Goal: Task Accomplishment & Management: Use online tool/utility

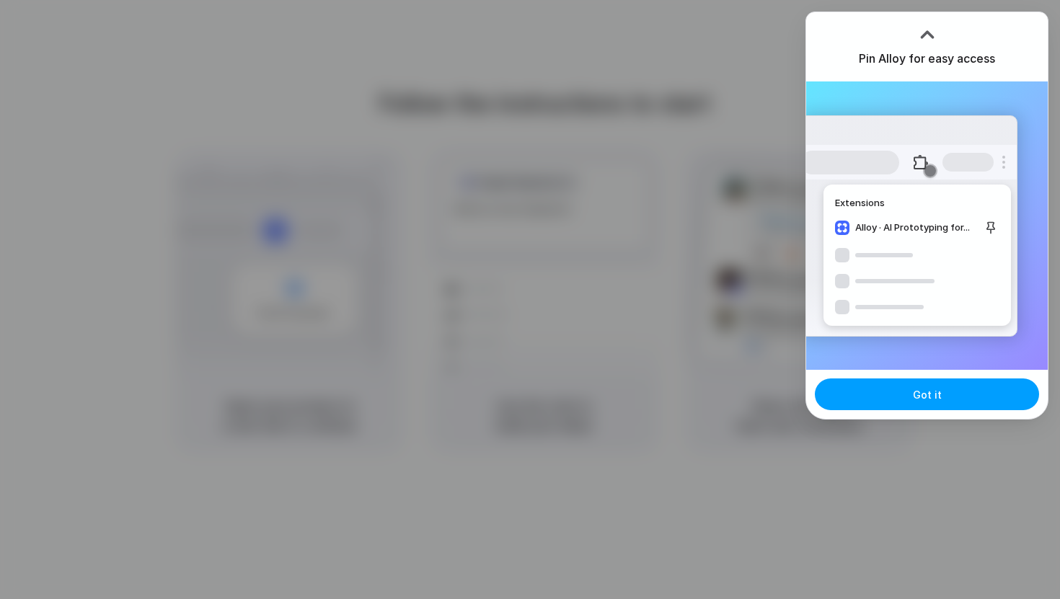
click at [961, 402] on button "Got it" at bounding box center [927, 395] width 224 height 32
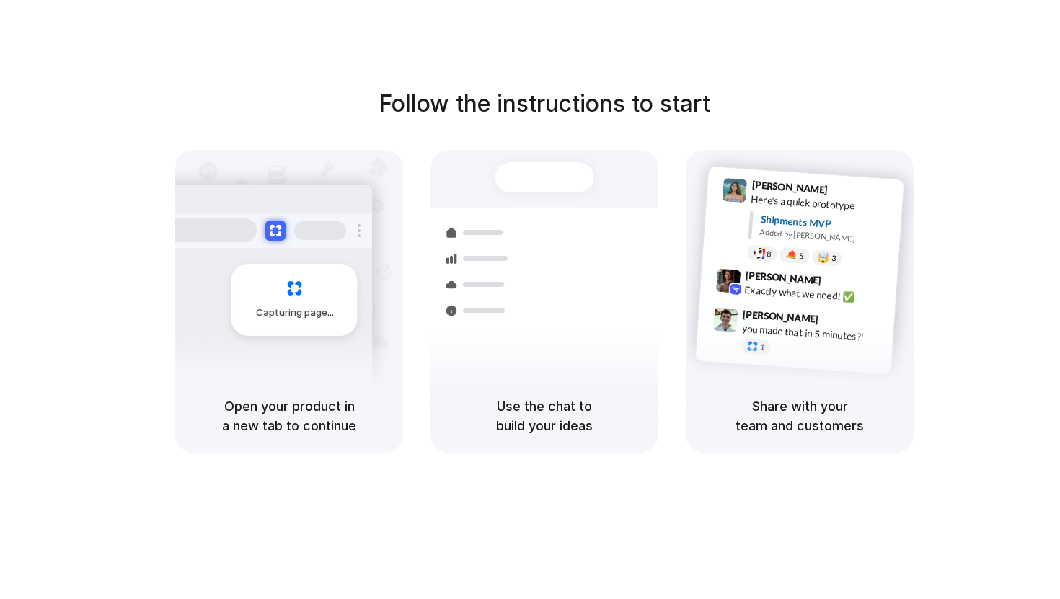
click at [632, 105] on h1 "Follow the instructions to start" at bounding box center [545, 104] width 332 height 35
click at [785, 300] on div "Max Meyer 9:42 AM Exactly what we need! ✅" at bounding box center [814, 289] width 150 height 39
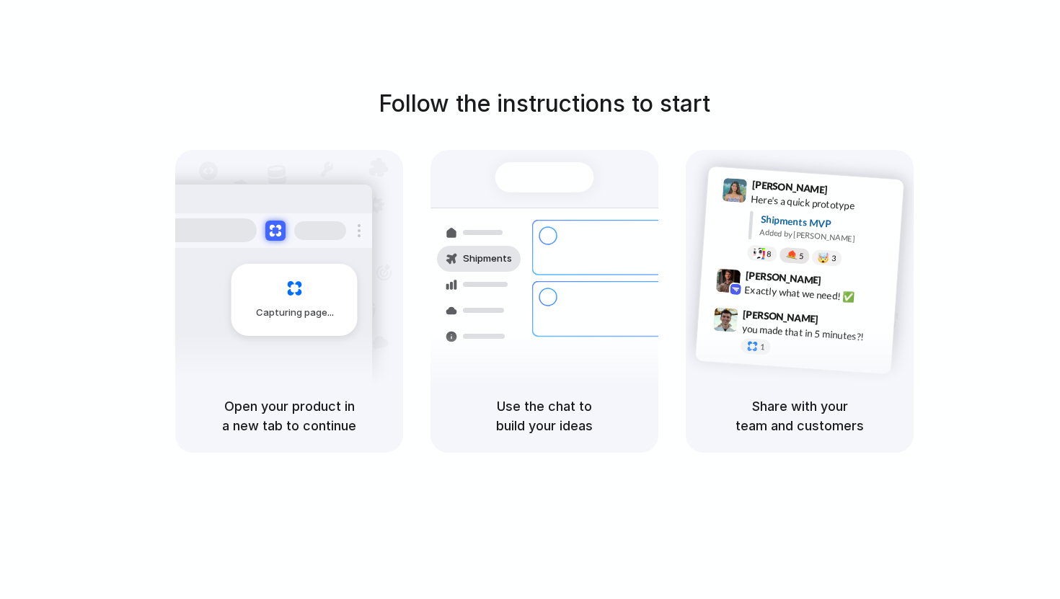
click at [785, 253] on div at bounding box center [791, 256] width 12 height 12
click at [763, 253] on div at bounding box center [759, 253] width 12 height 12
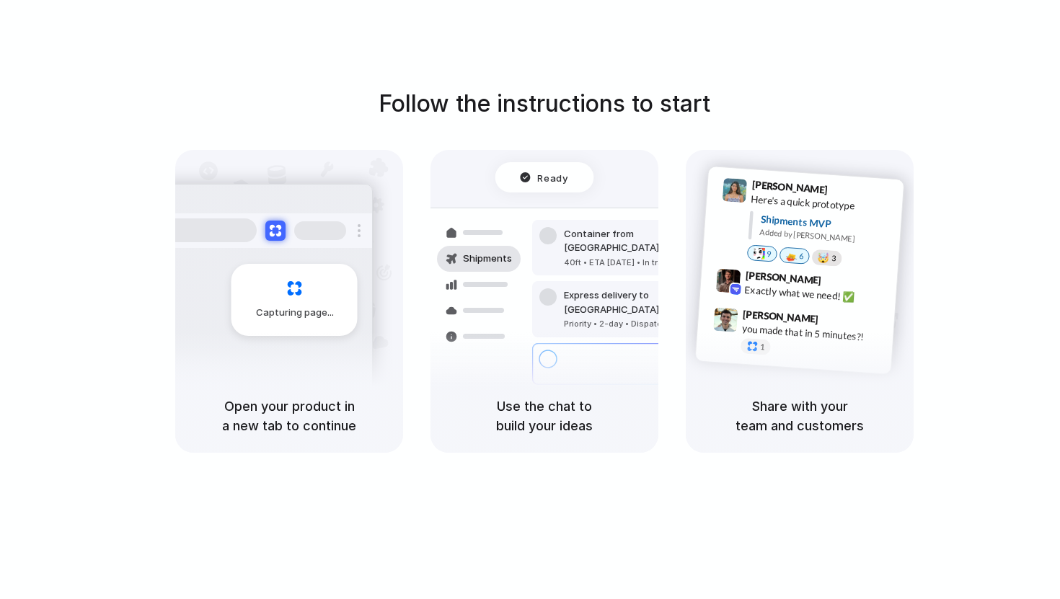
click at [826, 254] on div "🤯" at bounding box center [824, 257] width 12 height 11
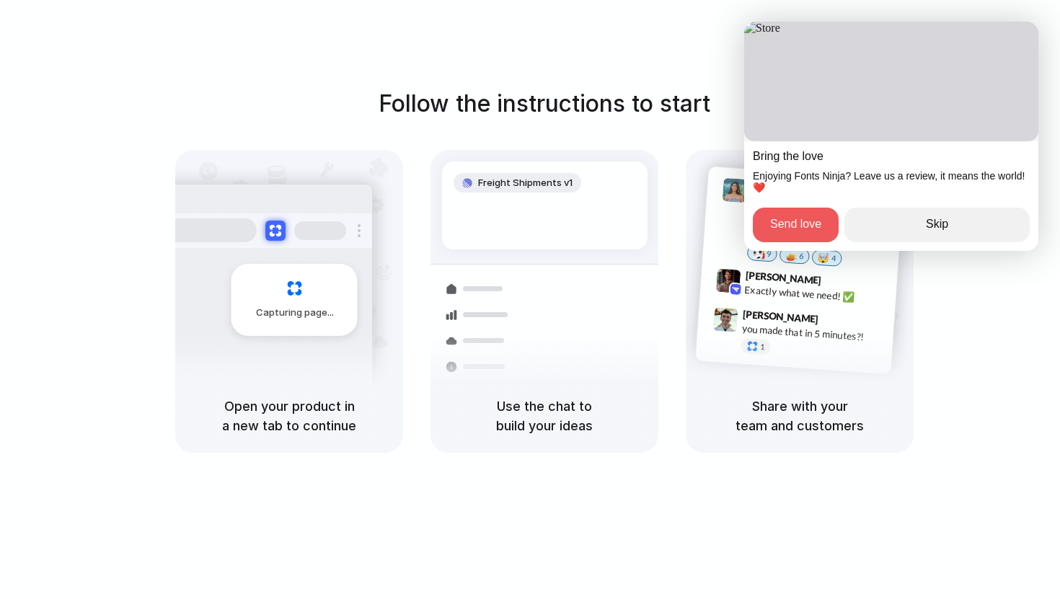
click at [991, 220] on button "Skip" at bounding box center [937, 225] width 185 height 35
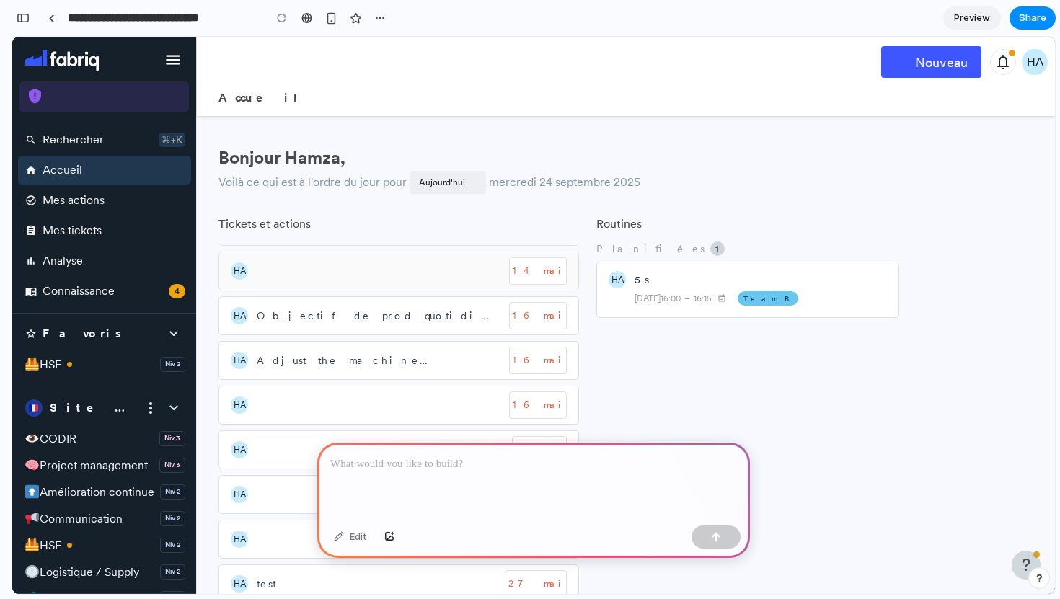
scroll to position [87, 0]
click at [443, 358] on div "Adjust the machine parameters" at bounding box center [379, 356] width 245 height 15
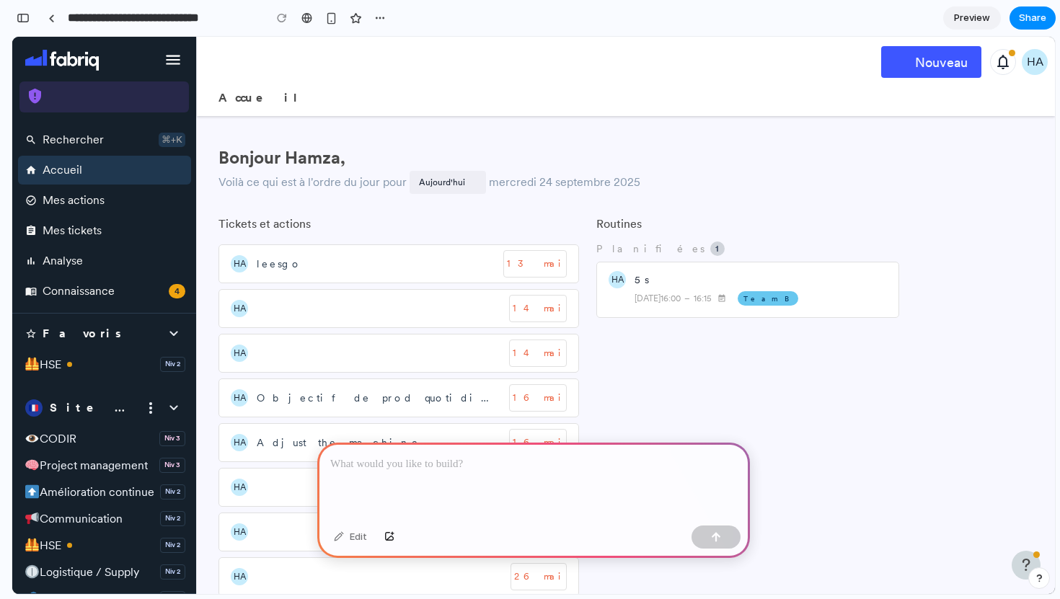
click at [997, 14] on link "Preview" at bounding box center [972, 17] width 58 height 23
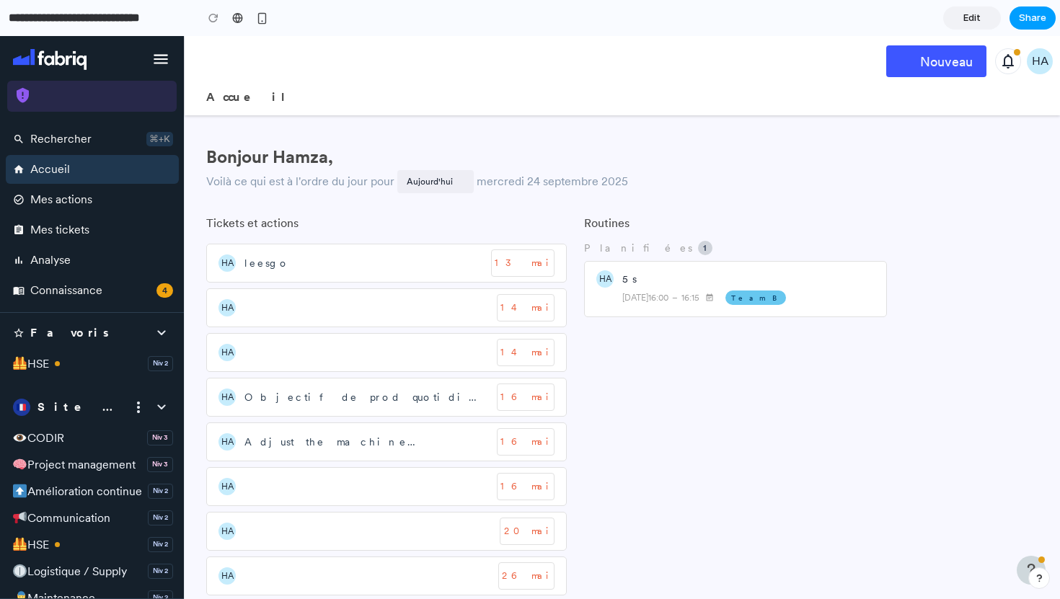
click at [1031, 18] on span "Share" at bounding box center [1032, 18] width 27 height 14
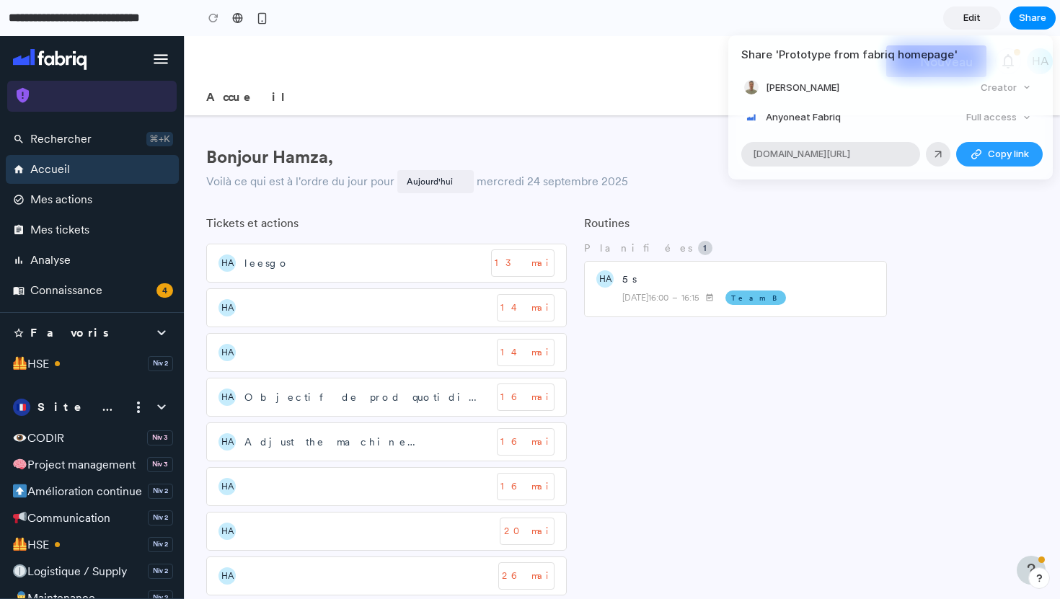
click at [708, 88] on div "Share ' Prototype from fabriq homepage ' [PERSON_NAME] Creator Anyone at Fabriq…" at bounding box center [530, 299] width 1060 height 599
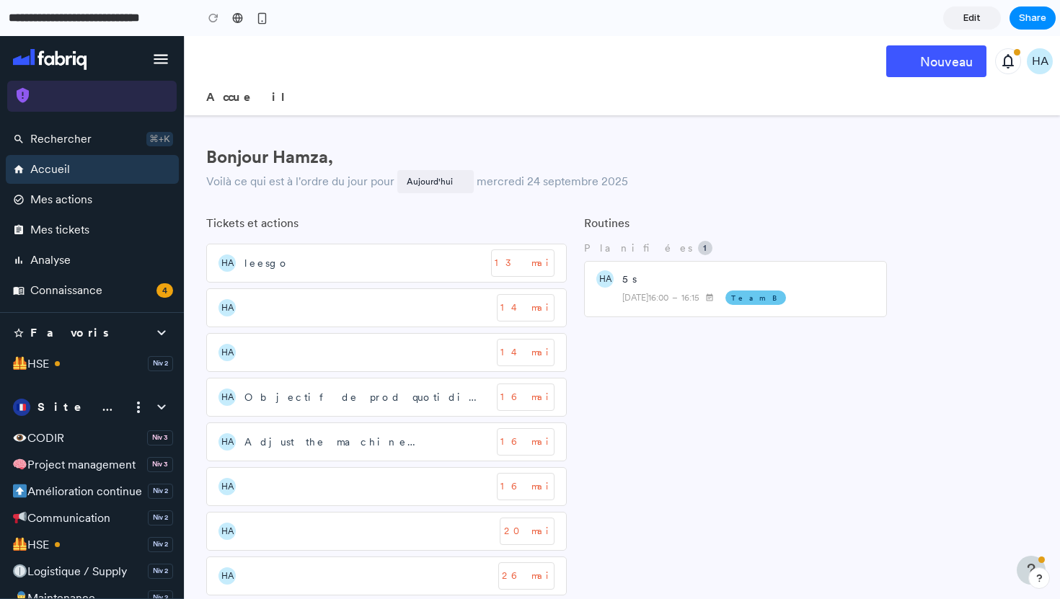
click at [977, 24] on span "Edit" at bounding box center [972, 18] width 17 height 14
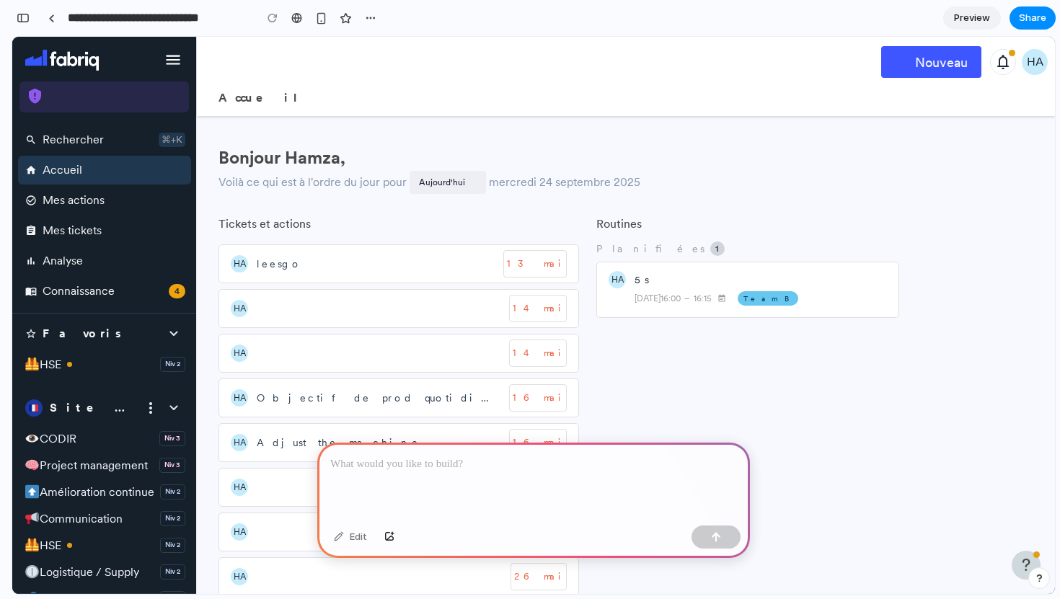
scroll to position [6, 0]
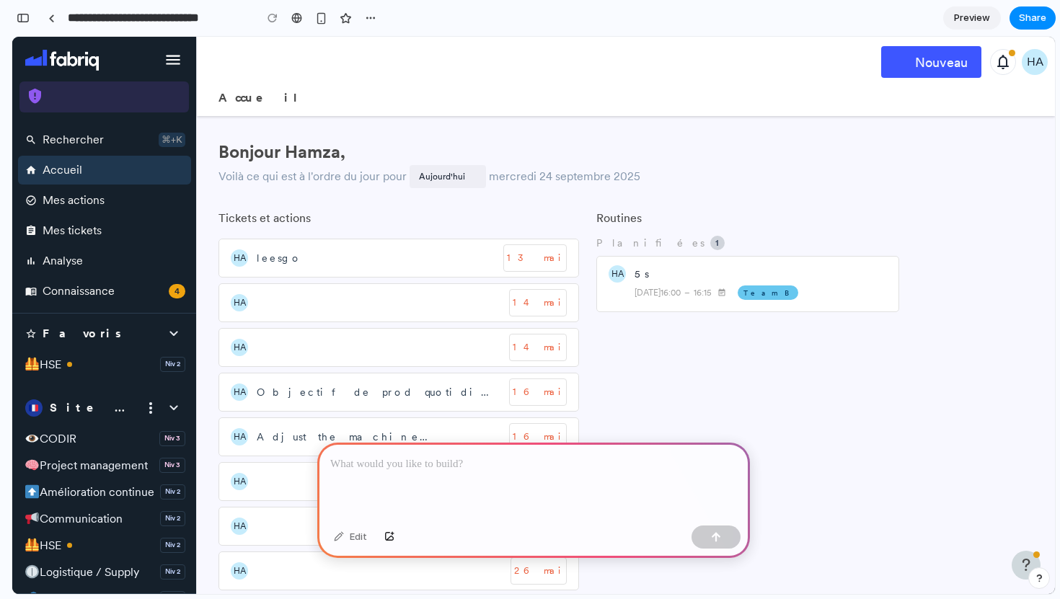
click at [366, 540] on div "Edit" at bounding box center [351, 537] width 48 height 23
click at [349, 535] on div "Edit" at bounding box center [351, 537] width 48 height 23
click at [418, 477] on div at bounding box center [533, 481] width 433 height 77
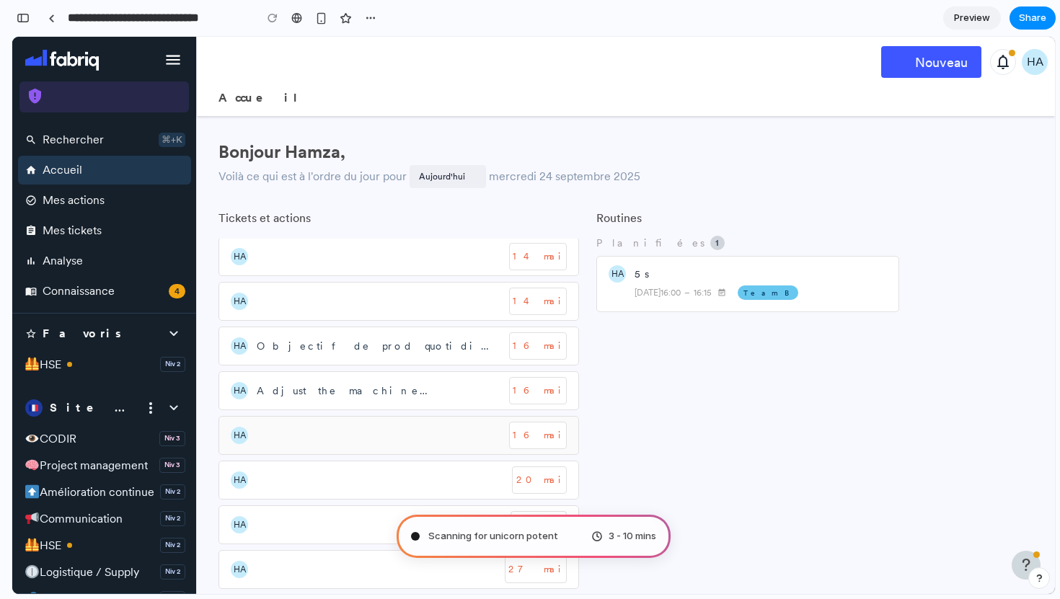
scroll to position [0, 0]
click at [379, 16] on button "button" at bounding box center [371, 18] width 22 height 22
click at [324, 12] on div "Duplicate Delete" at bounding box center [530, 299] width 1060 height 599
click at [320, 26] on button "button" at bounding box center [322, 18] width 22 height 22
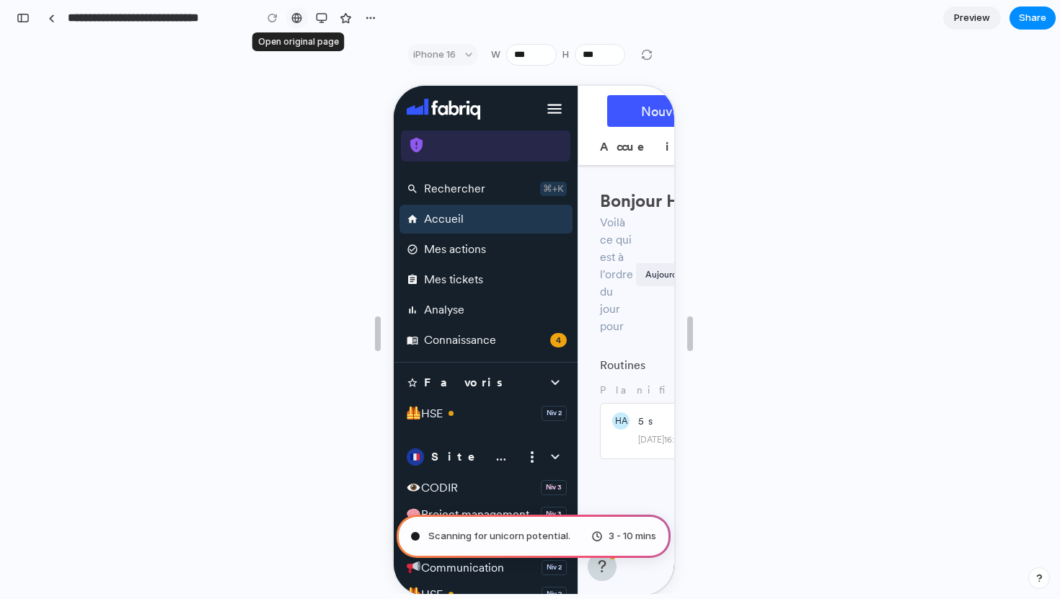
click at [298, 19] on div at bounding box center [296, 18] width 11 height 12
click at [319, 15] on div "button" at bounding box center [322, 18] width 12 height 12
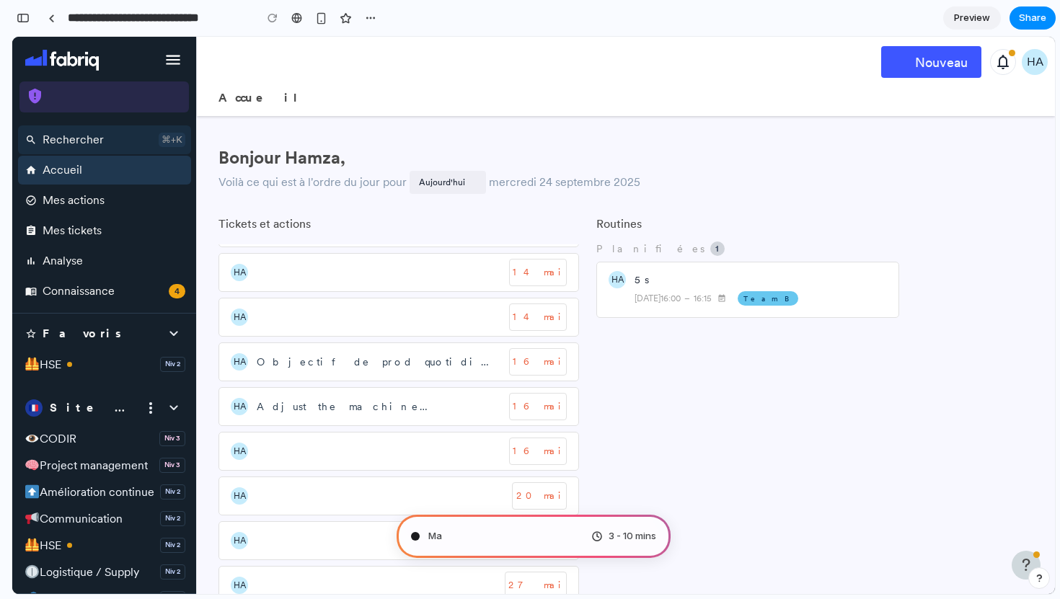
click at [160, 127] on div "search Rechercher ⌘+K" at bounding box center [104, 140] width 173 height 29
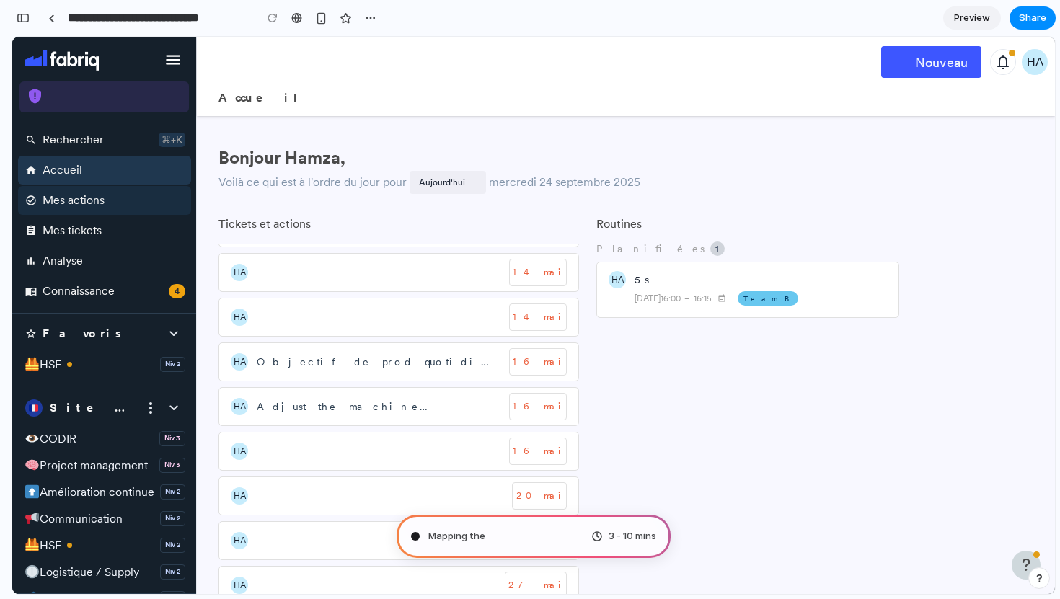
click at [141, 202] on link "check_circle_outline Mes actions" at bounding box center [104, 200] width 173 height 29
click at [132, 243] on link "assignment Mes tickets" at bounding box center [104, 230] width 173 height 29
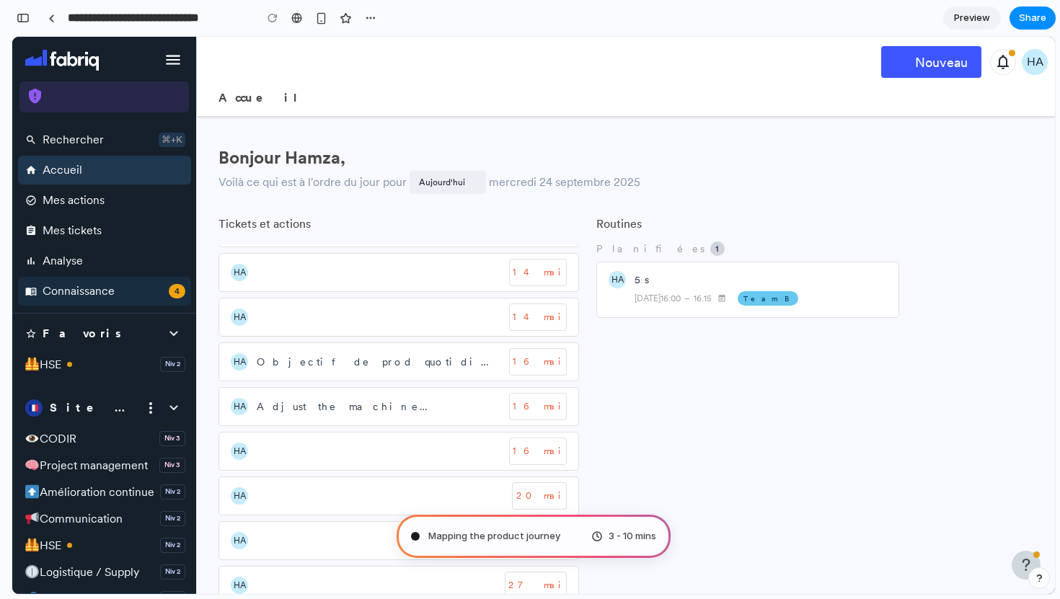
click at [132, 294] on link "menu_book Connaissance 4" at bounding box center [104, 291] width 173 height 29
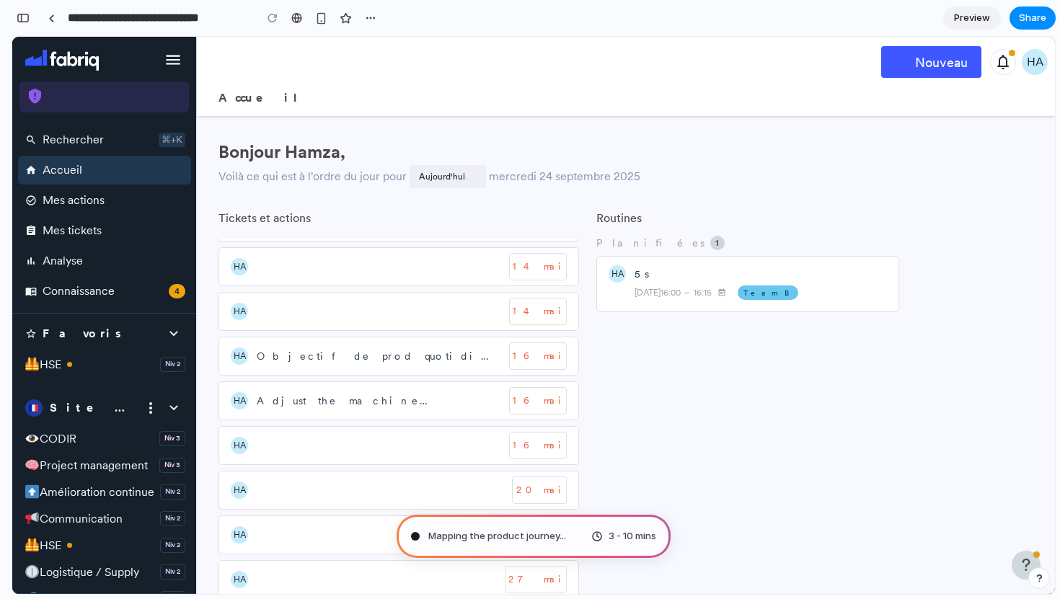
click at [963, 11] on span "Preview" at bounding box center [972, 18] width 36 height 14
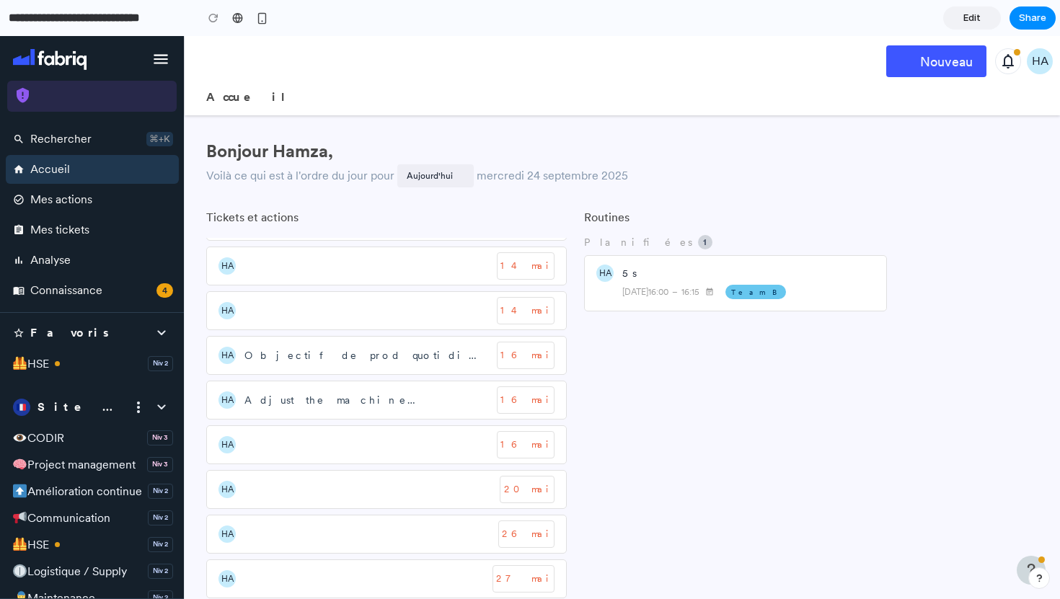
click at [976, 15] on span "Edit" at bounding box center [972, 18] width 17 height 14
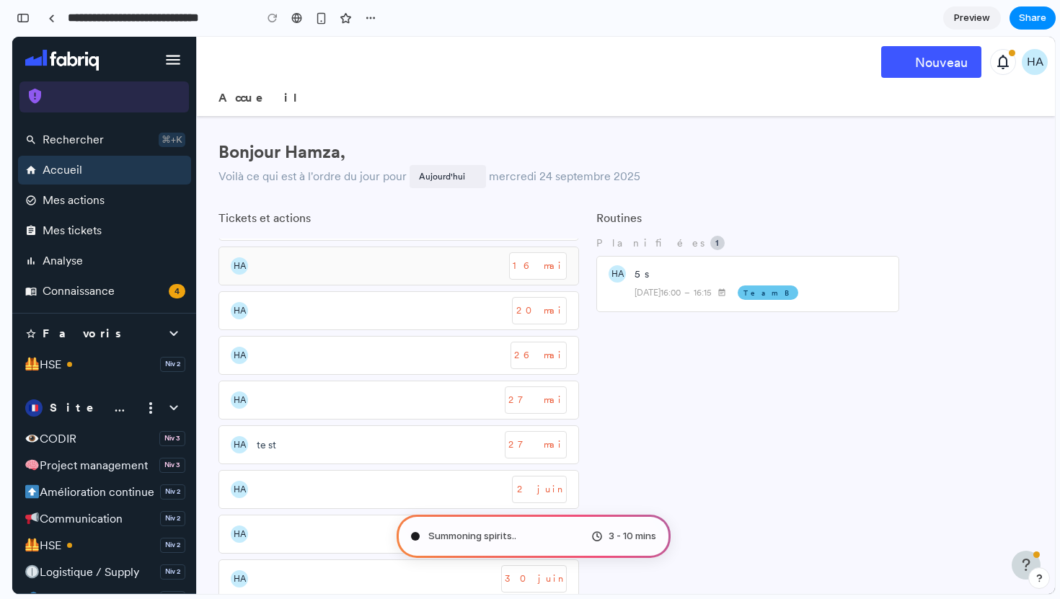
scroll to position [266, 0]
click at [310, 403] on div "HA test 27 mai cancel" at bounding box center [399, 394] width 361 height 39
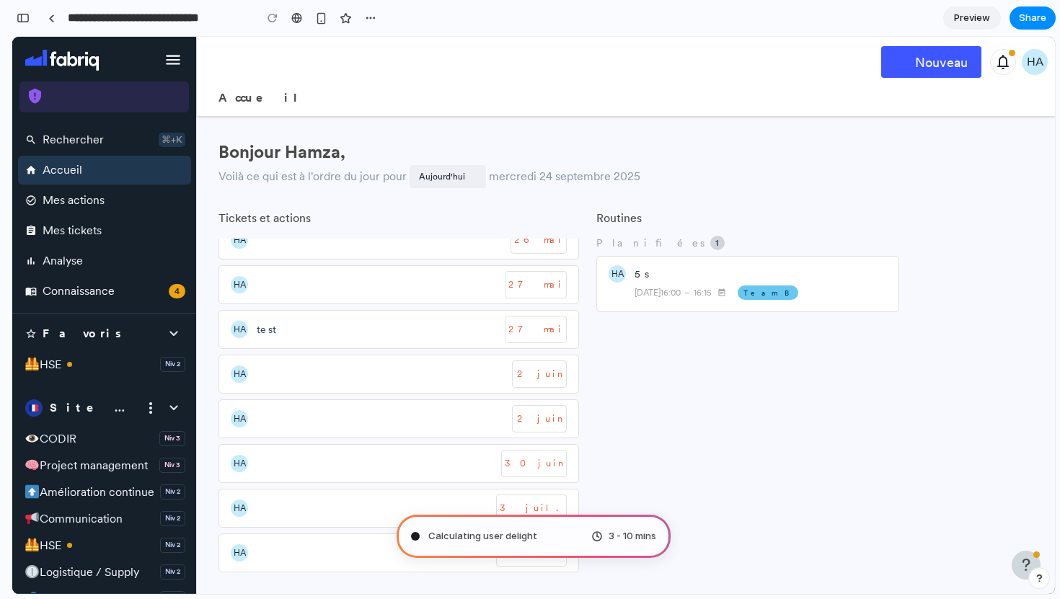
click at [1043, 576] on div "button" at bounding box center [1039, 578] width 10 height 10
click at [992, 483] on button "Live chat 2 min" at bounding box center [974, 475] width 144 height 23
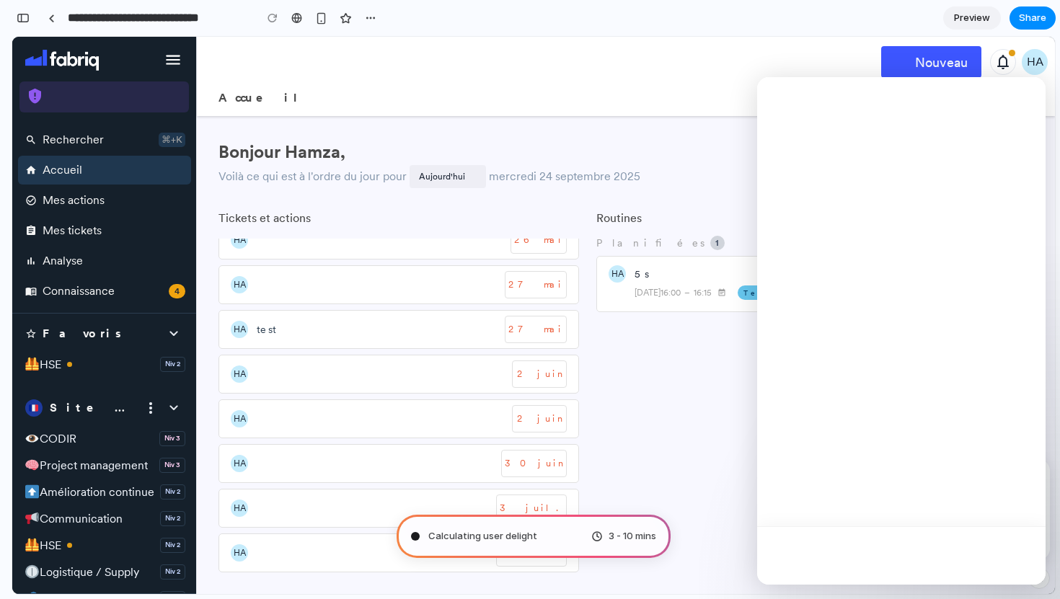
scroll to position [0, 0]
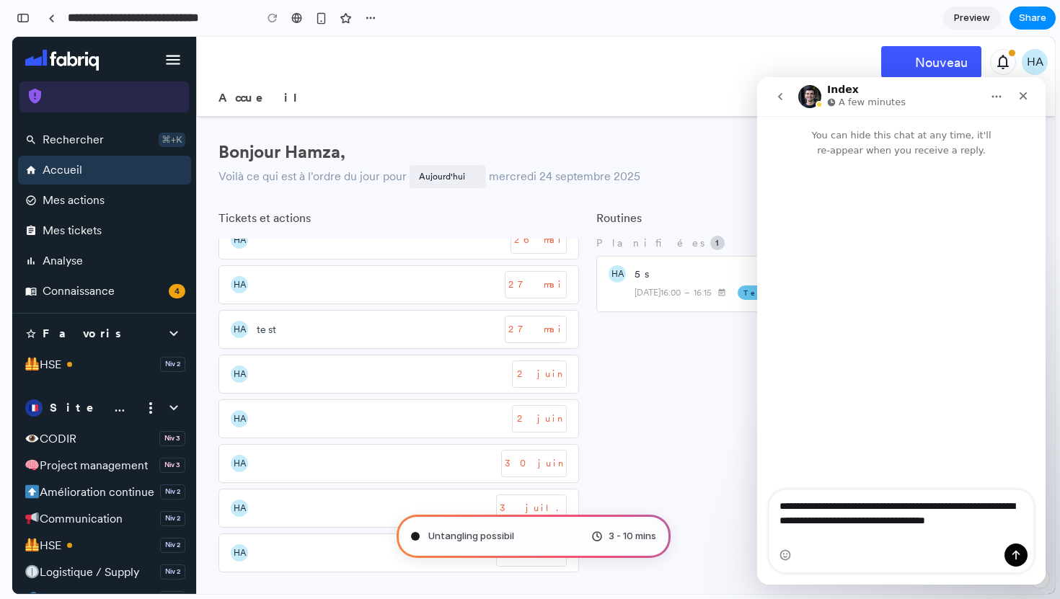
type textarea "**********"
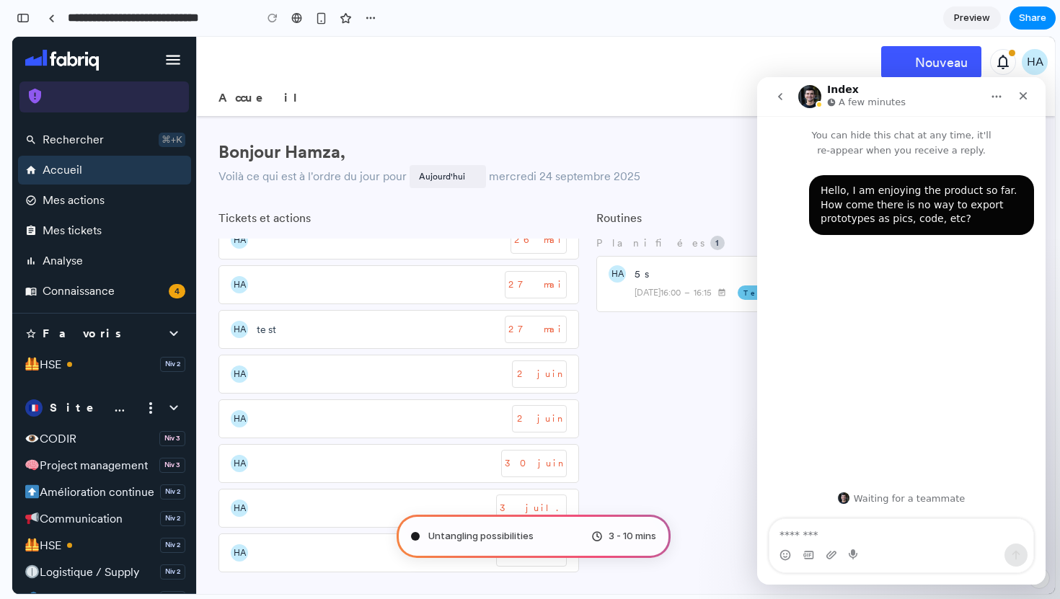
click at [779, 96] on icon "go back" at bounding box center [780, 96] width 4 height 7
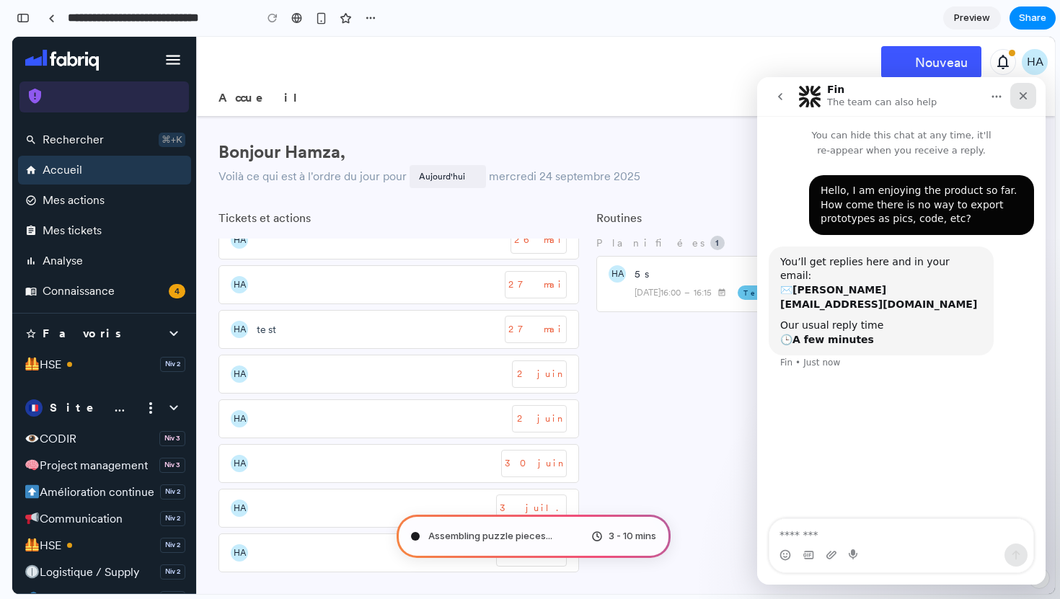
click at [1022, 95] on icon "Close" at bounding box center [1024, 96] width 8 height 8
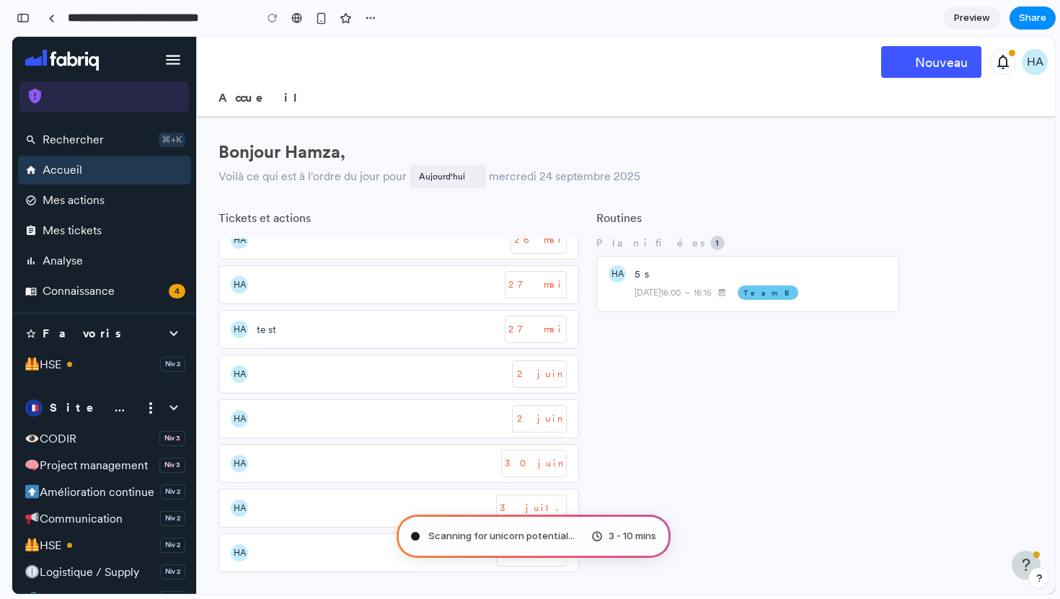
click at [1036, 571] on button "button" at bounding box center [1040, 579] width 22 height 22
click at [1019, 527] on span "30 min" at bounding box center [1026, 521] width 30 height 14
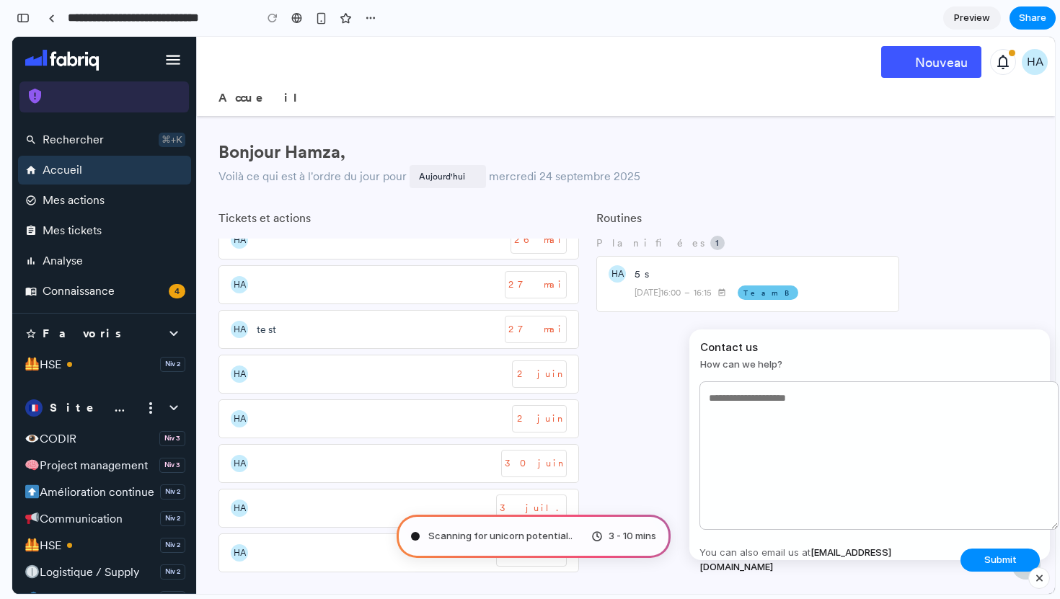
click at [872, 230] on div "Planifiées 1" at bounding box center [748, 243] width 303 height 26
click at [1038, 579] on div "button" at bounding box center [1040, 578] width 12 height 17
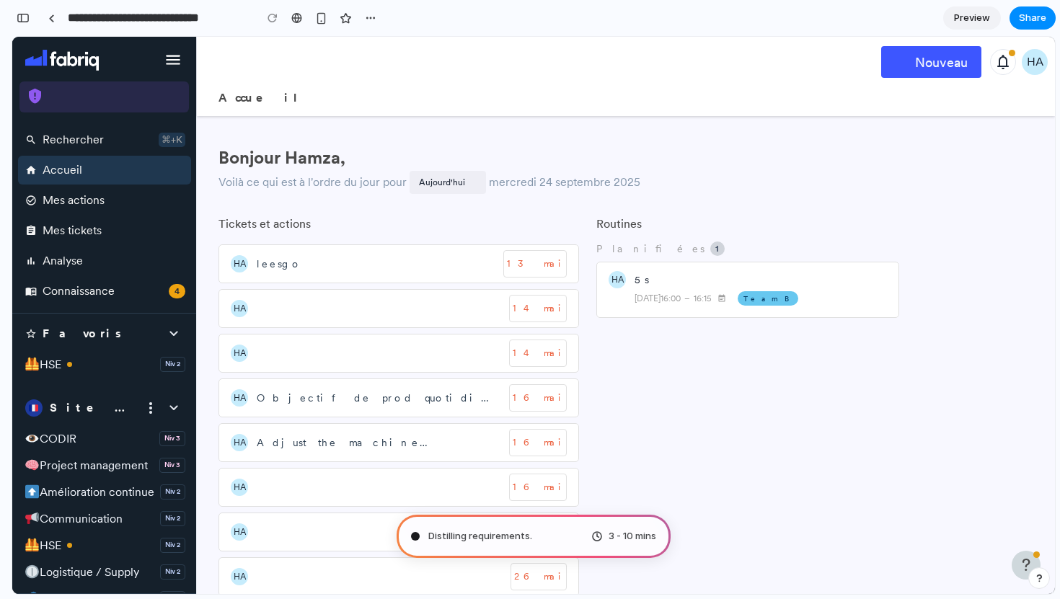
click at [1039, 577] on div "button" at bounding box center [1039, 578] width 10 height 10
click at [980, 478] on button "Live chat 2 min" at bounding box center [974, 475] width 144 height 23
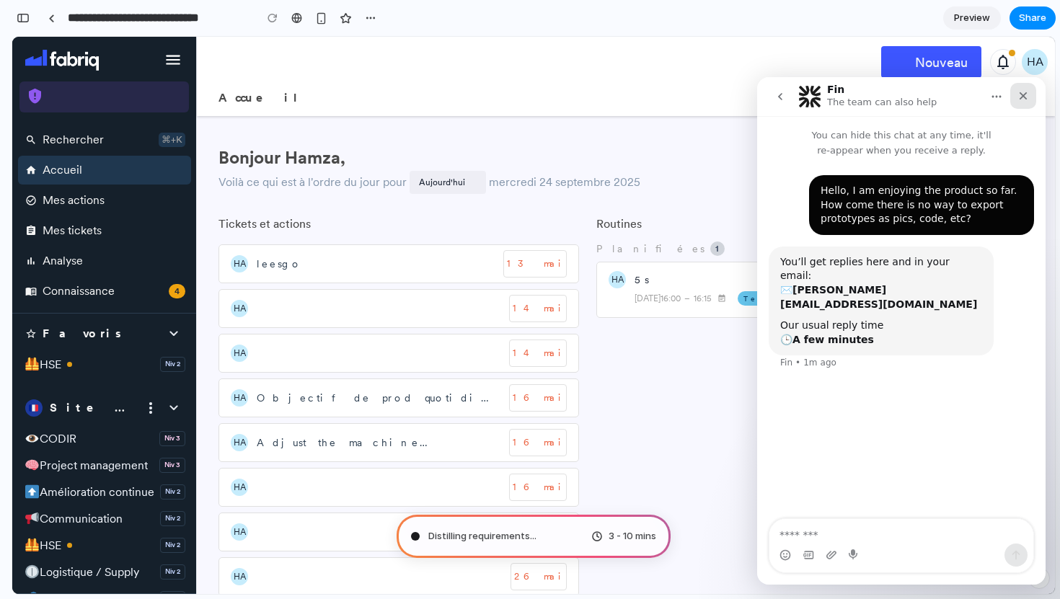
click at [1023, 92] on icon "Close" at bounding box center [1024, 96] width 12 height 12
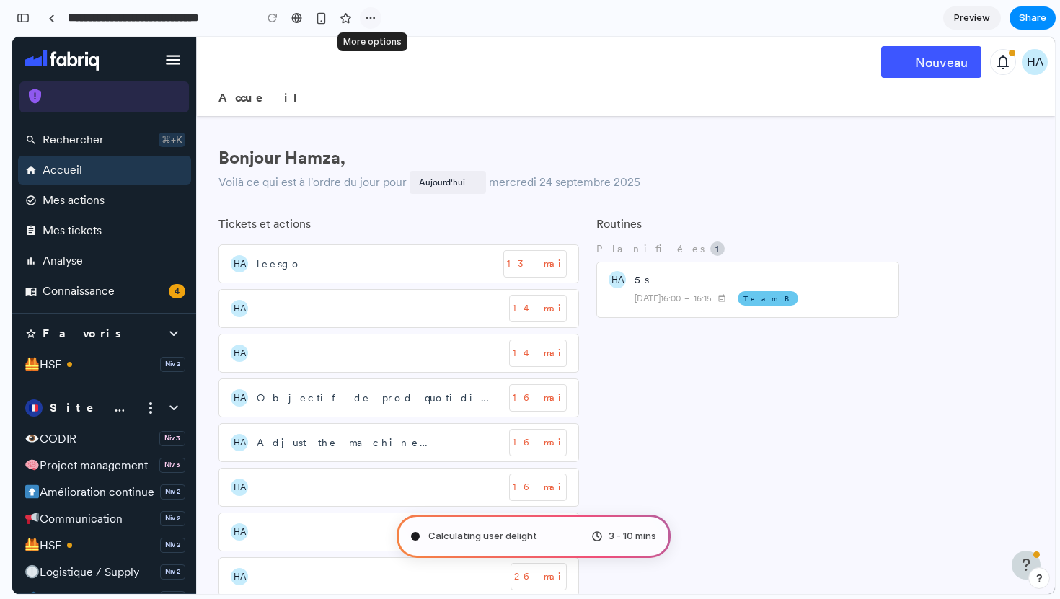
click at [366, 17] on div "button" at bounding box center [371, 18] width 12 height 12
click at [366, 17] on div "Duplicate Delete" at bounding box center [530, 299] width 1060 height 599
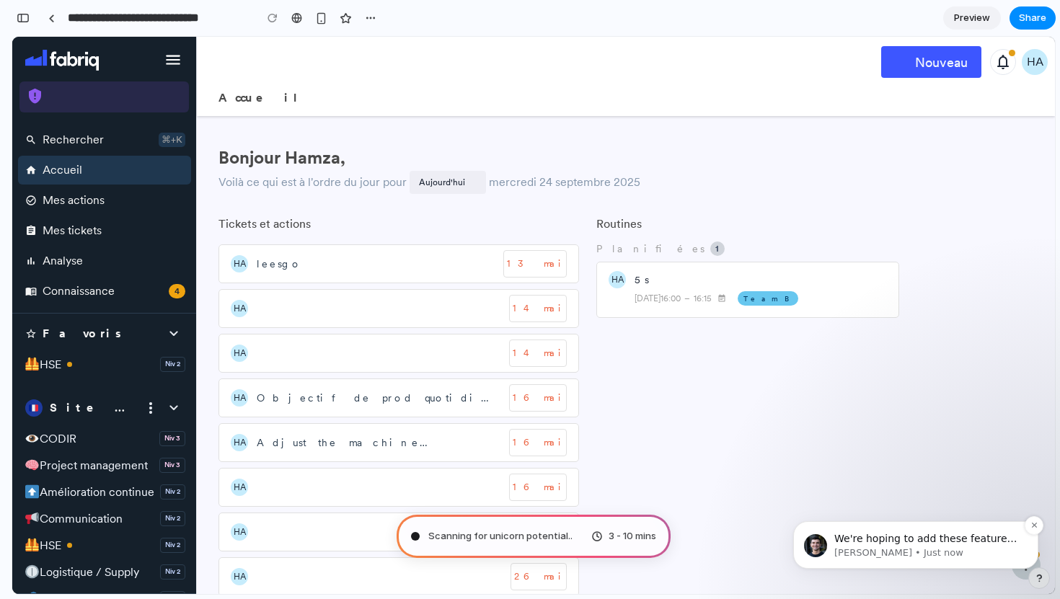
click at [909, 531] on div "We're hoping to add these features over time. Can you share more on what you ar…" at bounding box center [916, 545] width 224 height 29
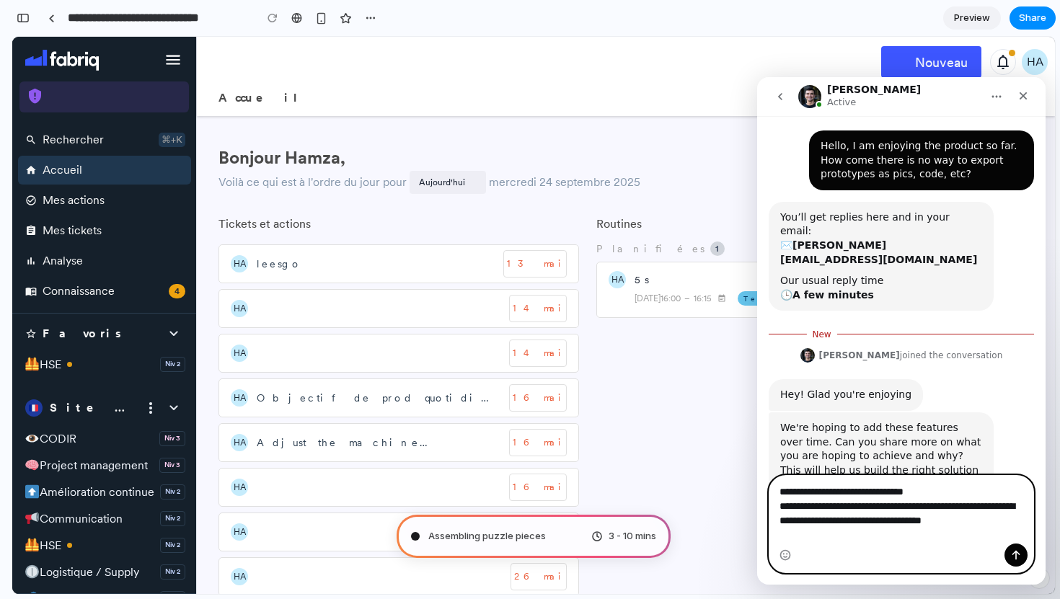
scroll to position [57, 0]
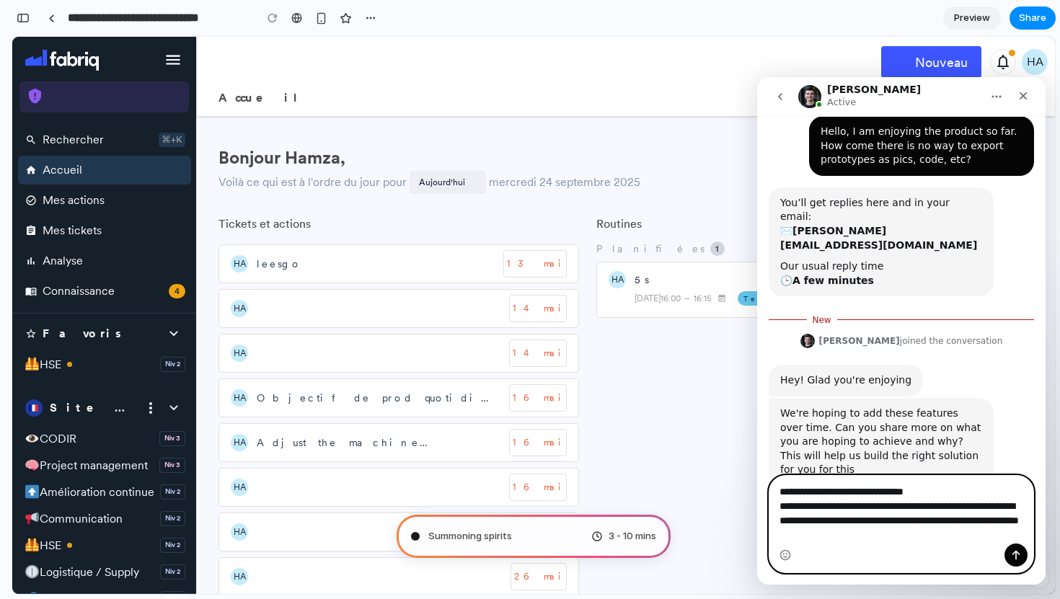
click at [894, 521] on textarea "**********" at bounding box center [902, 510] width 264 height 68
click at [910, 524] on textarea "**********" at bounding box center [902, 510] width 264 height 68
drag, startPoint x: 972, startPoint y: 534, endPoint x: 788, endPoint y: 472, distance: 193.2
click at [788, 472] on div "**********" at bounding box center [901, 350] width 289 height 469
paste textarea "**********"
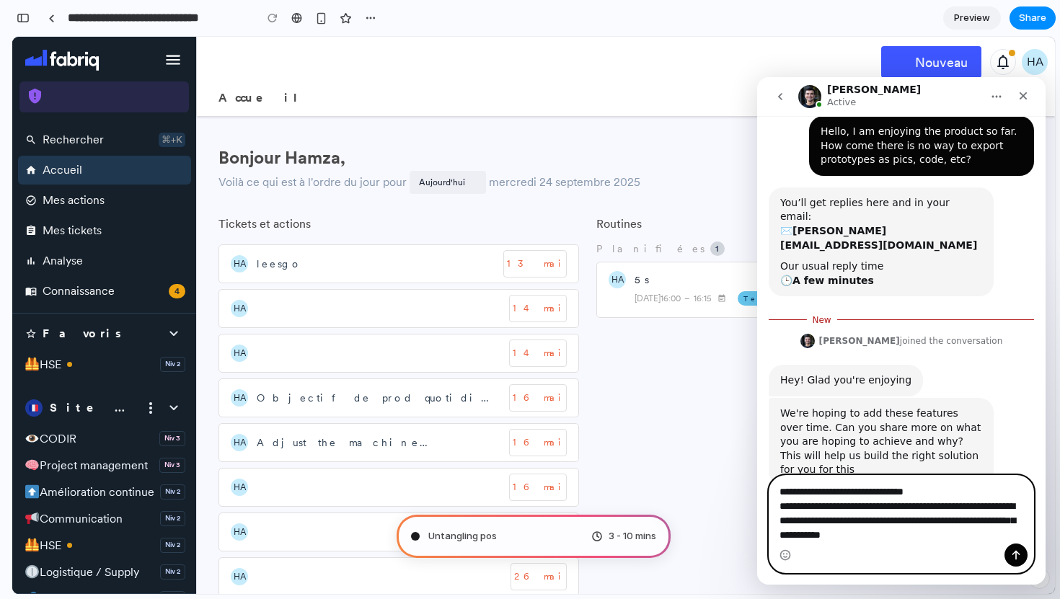
type textarea "**********"
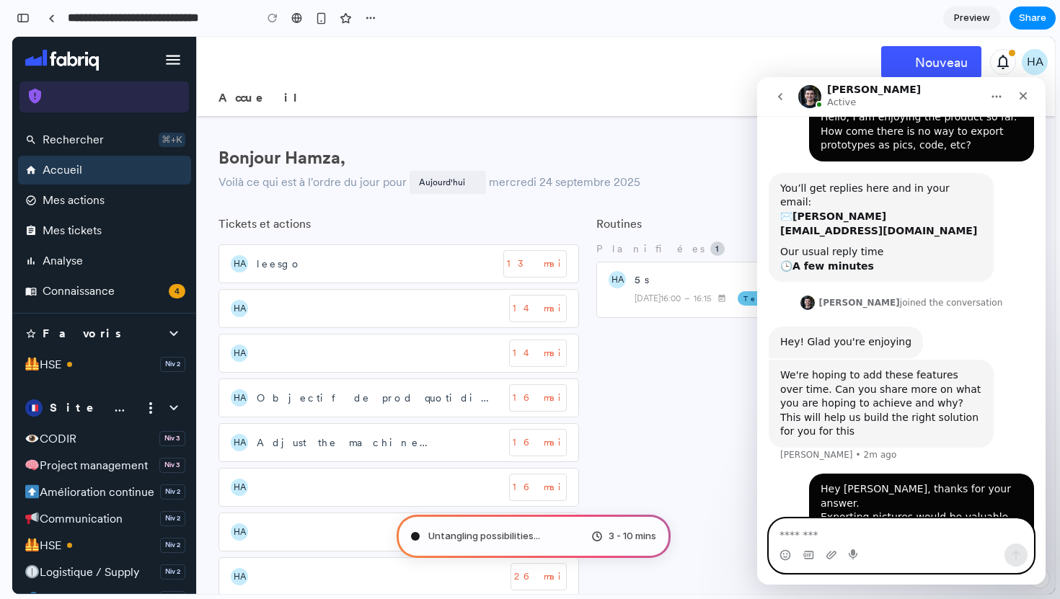
scroll to position [89, 0]
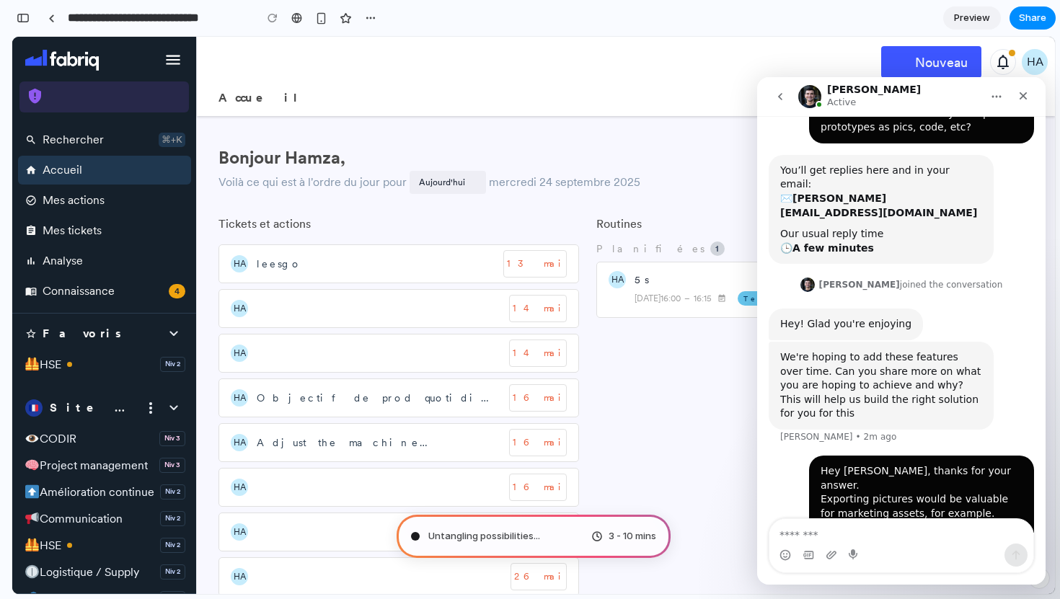
click at [793, 104] on button "go back" at bounding box center [780, 96] width 27 height 27
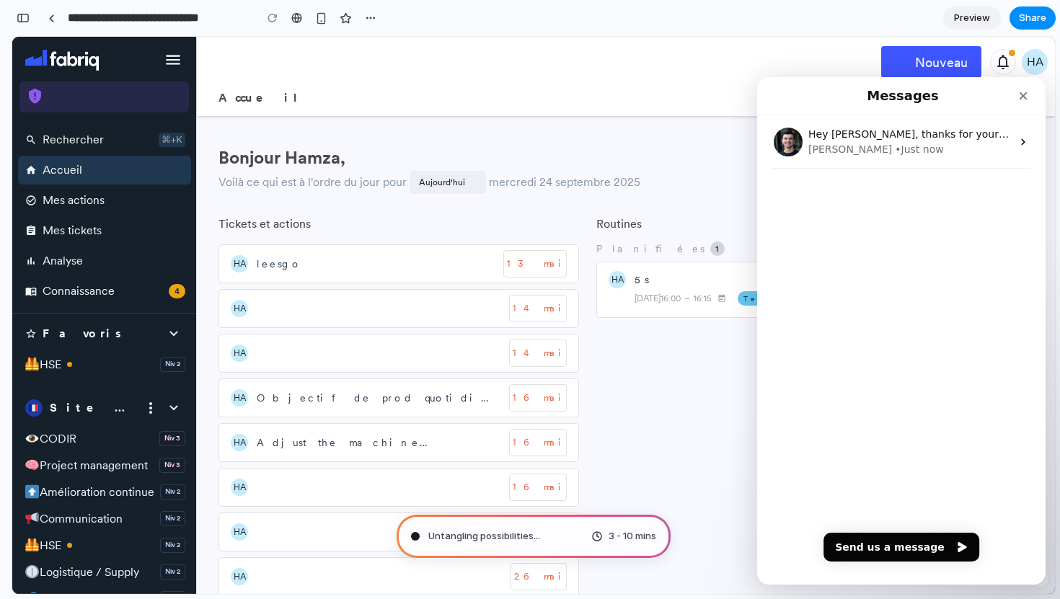
scroll to position [0, 0]
click at [1016, 100] on div "Close" at bounding box center [1024, 96] width 26 height 26
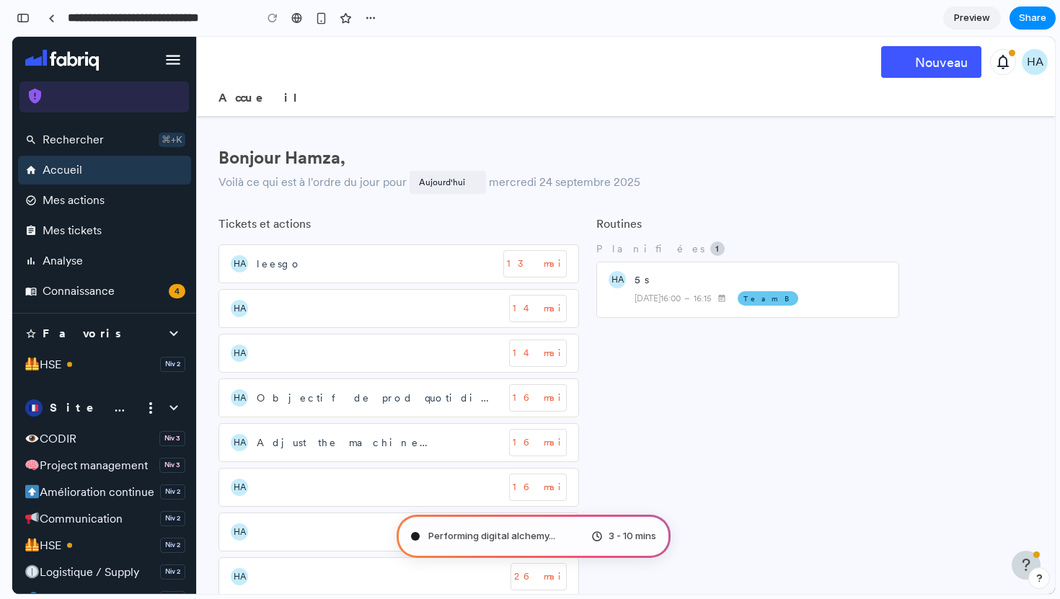
type input "**********"
click at [47, 17] on link at bounding box center [51, 18] width 22 height 22
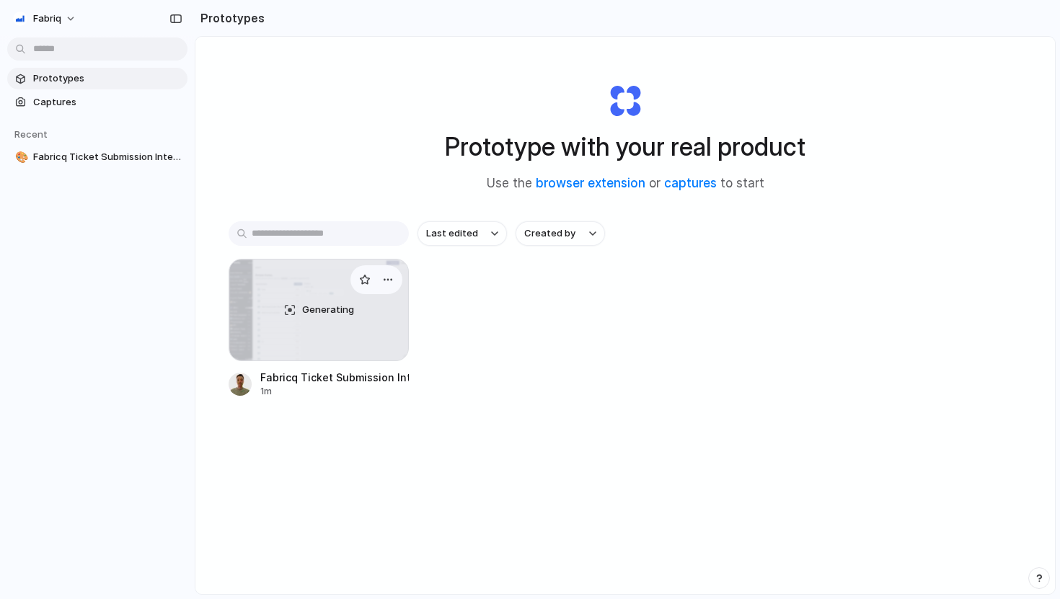
click at [362, 319] on div "Generating" at bounding box center [318, 310] width 179 height 101
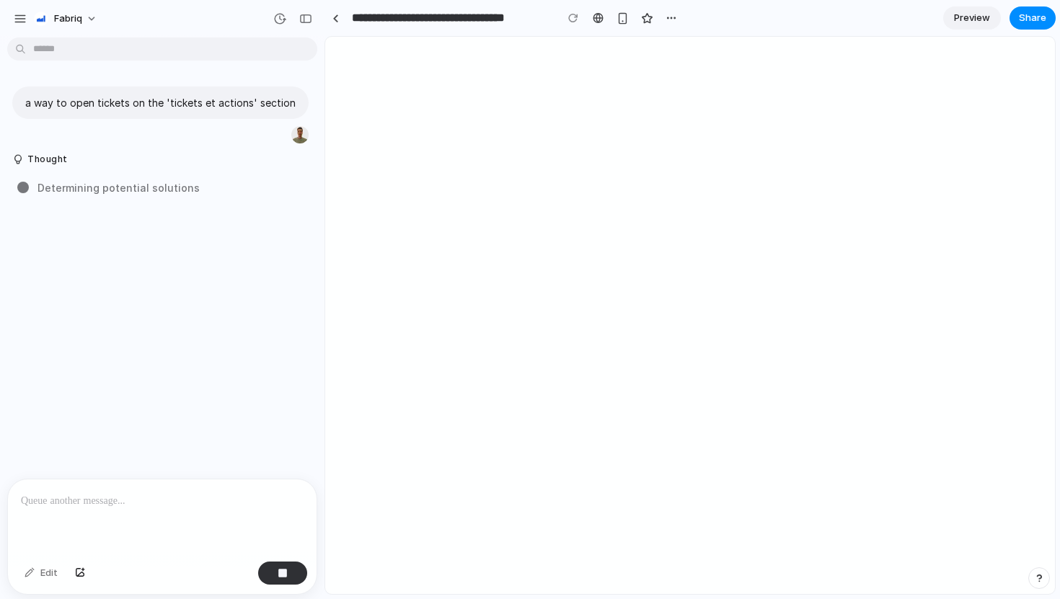
click at [170, 187] on span "Determining potential solutions" at bounding box center [119, 187] width 162 height 15
click at [298, 18] on button "button" at bounding box center [305, 18] width 23 height 23
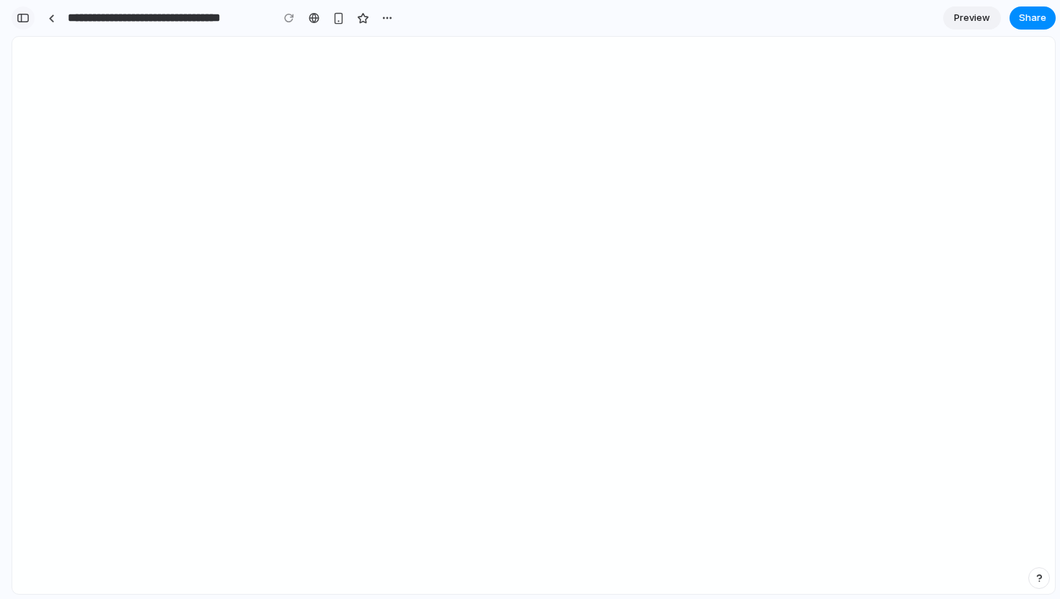
click at [27, 19] on div "button" at bounding box center [23, 18] width 13 height 10
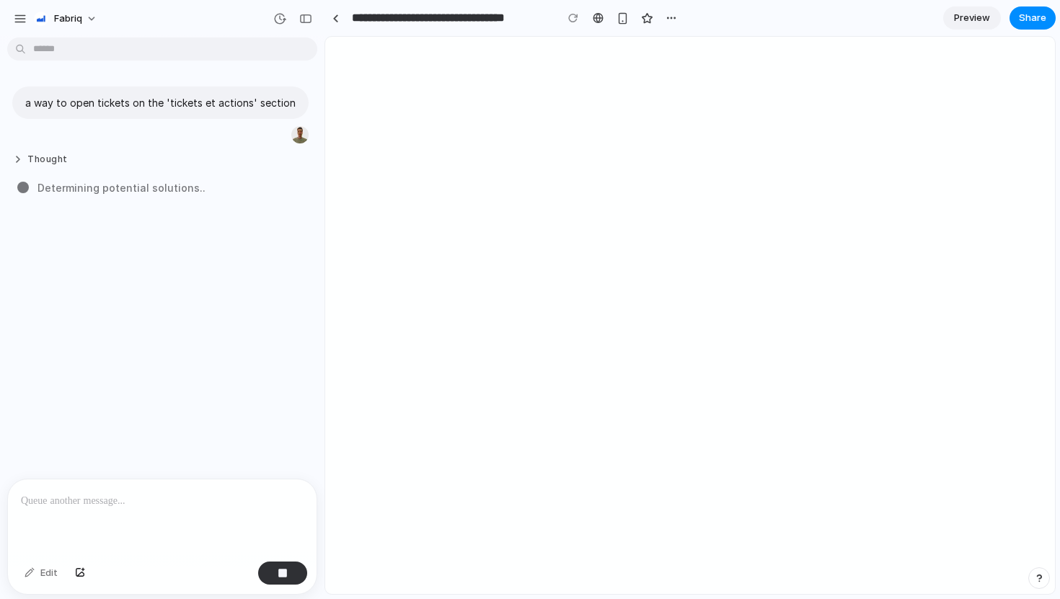
click at [32, 161] on button "Thought" at bounding box center [133, 160] width 241 height 12
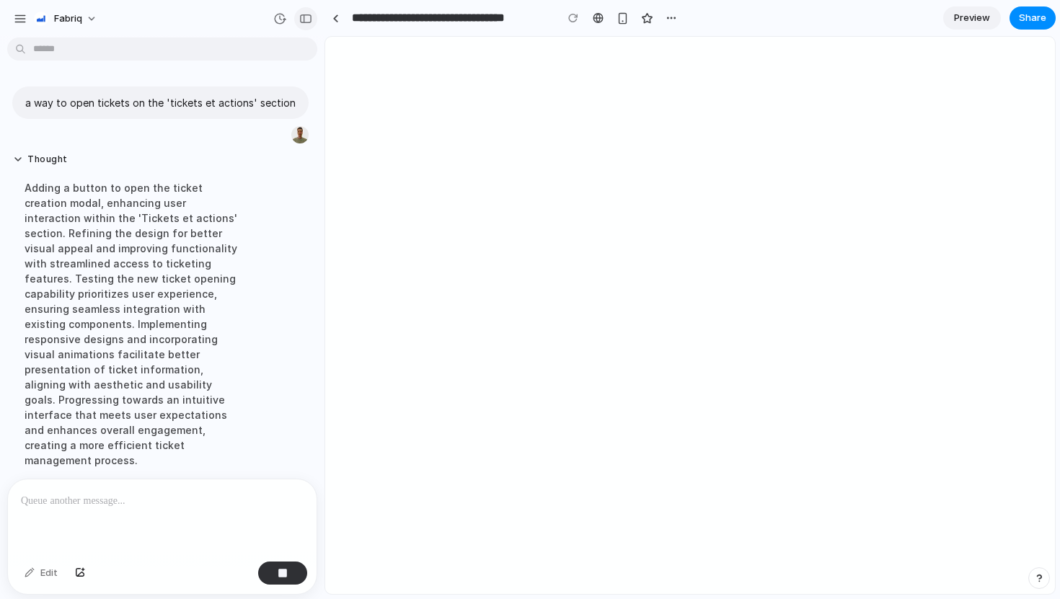
click at [304, 18] on div "button" at bounding box center [305, 19] width 13 height 10
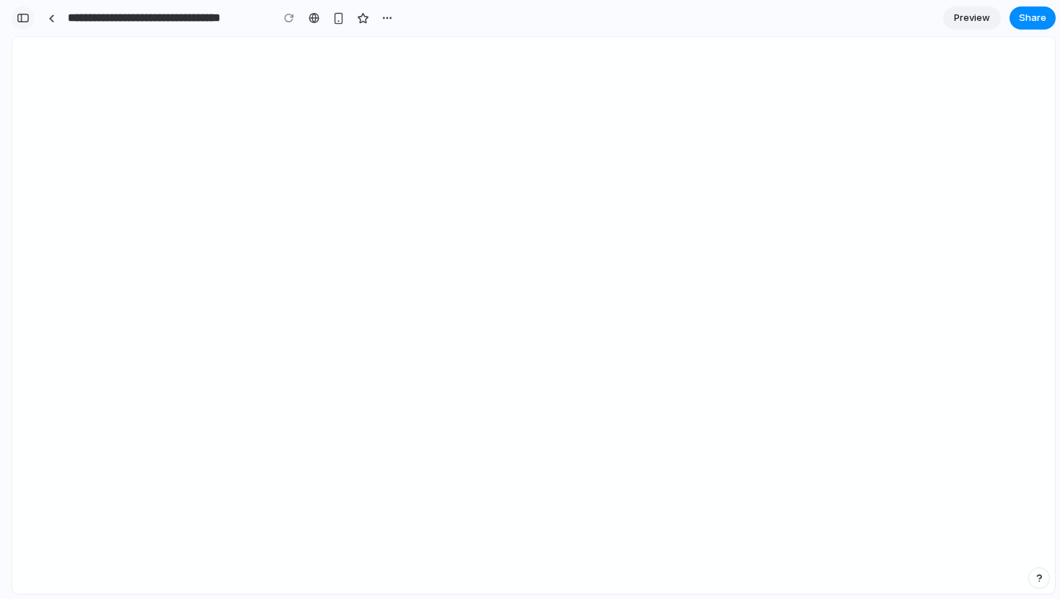
click at [23, 20] on div "button" at bounding box center [23, 18] width 13 height 10
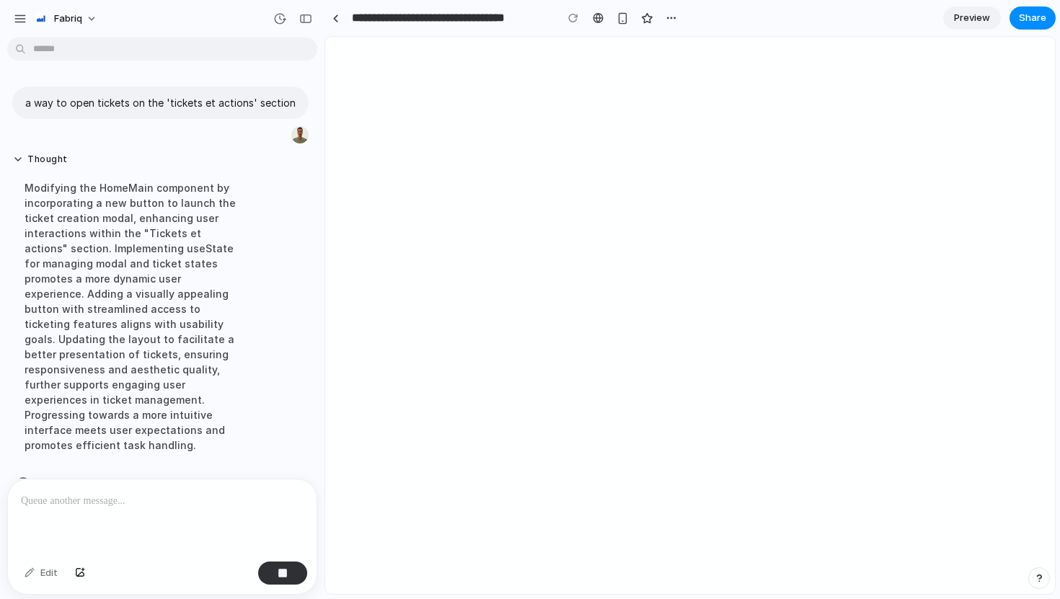
scroll to position [15, 0]
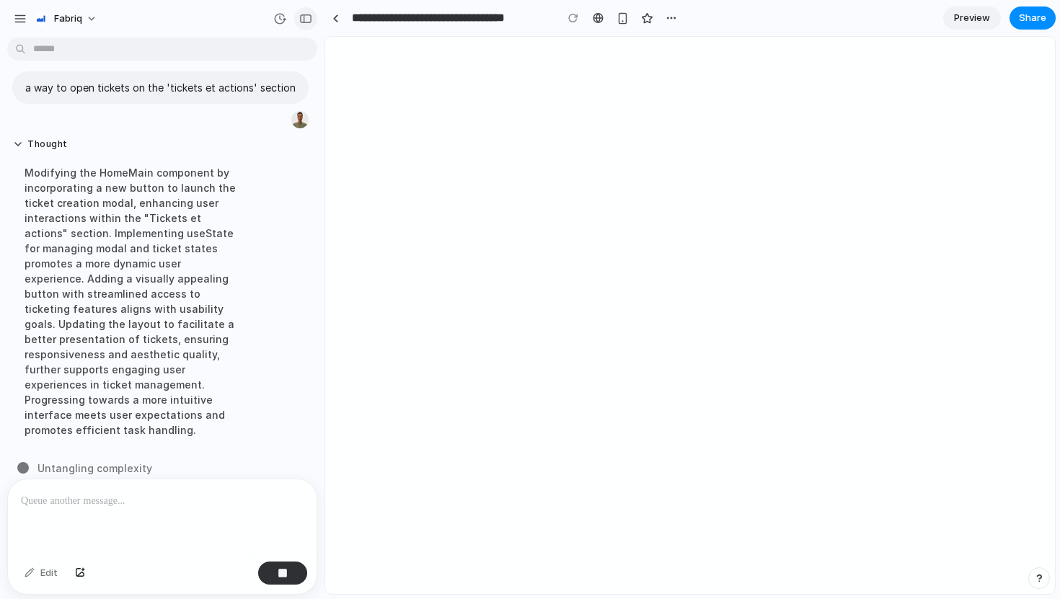
click at [305, 19] on div "button" at bounding box center [305, 19] width 13 height 10
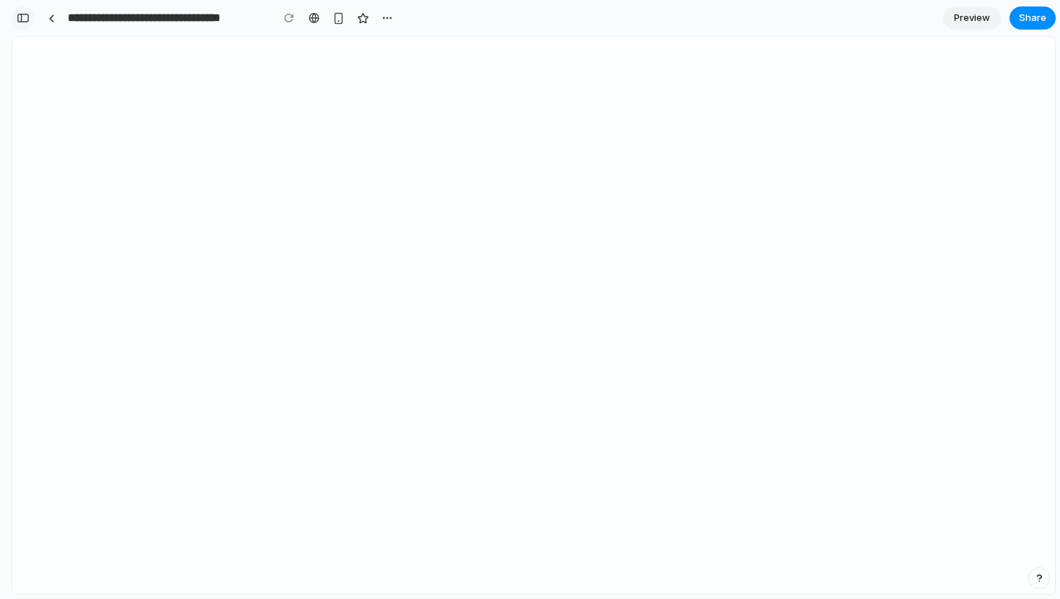
click at [17, 21] on div "button" at bounding box center [23, 18] width 13 height 10
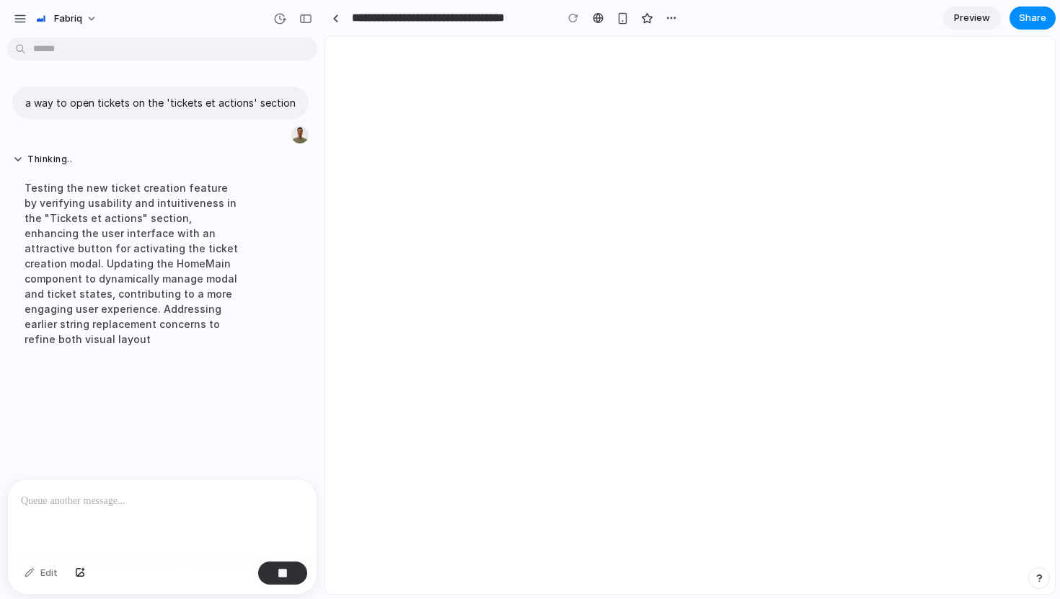
scroll to position [0, 0]
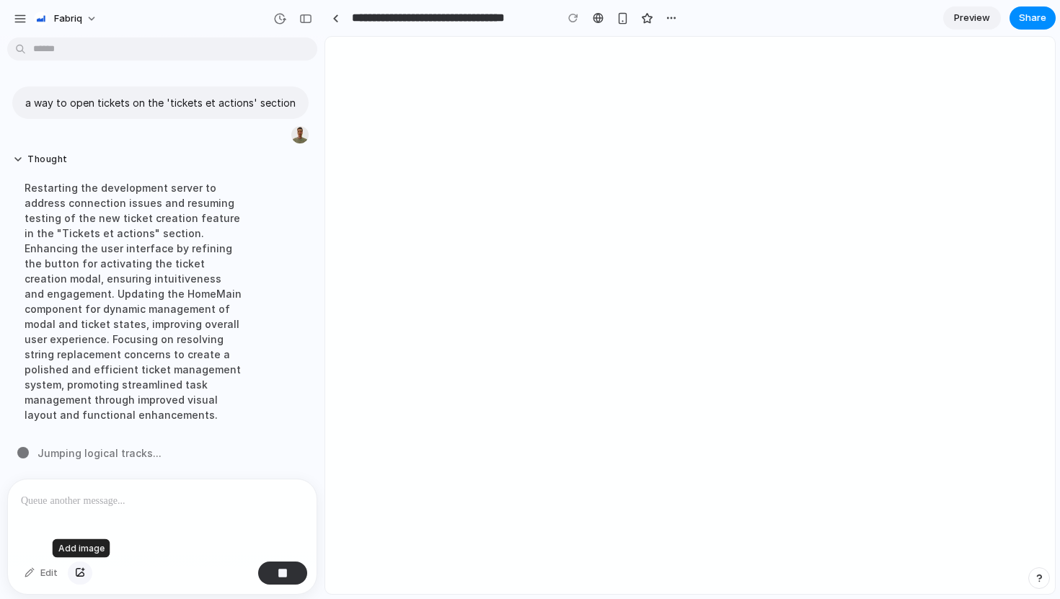
click at [80, 576] on div "button" at bounding box center [80, 573] width 10 height 9
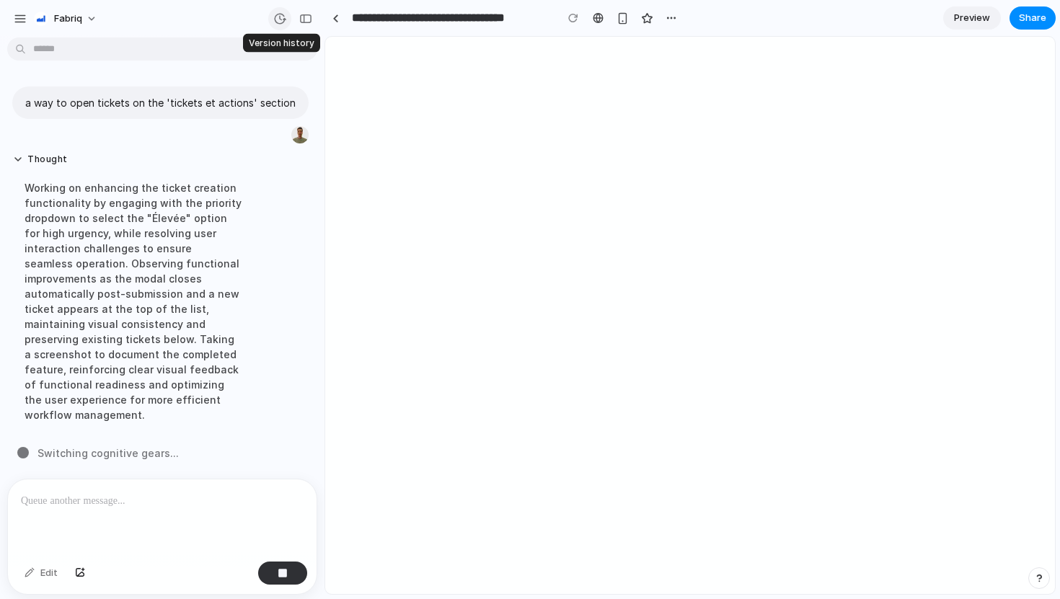
click at [281, 30] on button "button" at bounding box center [279, 18] width 23 height 23
click at [281, 30] on div "Version 1 Current" at bounding box center [530, 299] width 1060 height 599
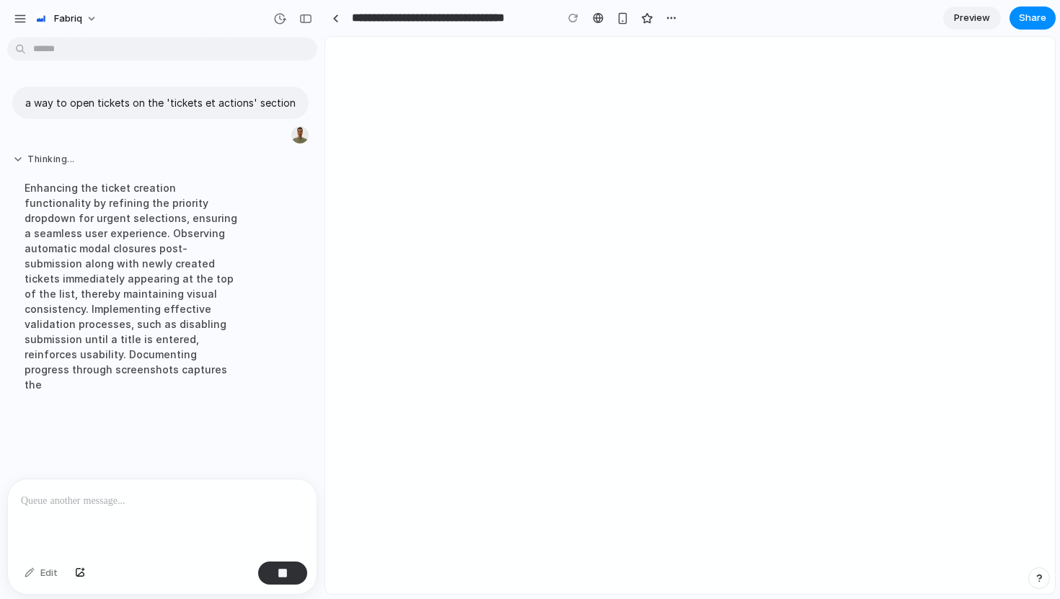
click at [20, 164] on button "Thinking ..." at bounding box center [133, 160] width 241 height 12
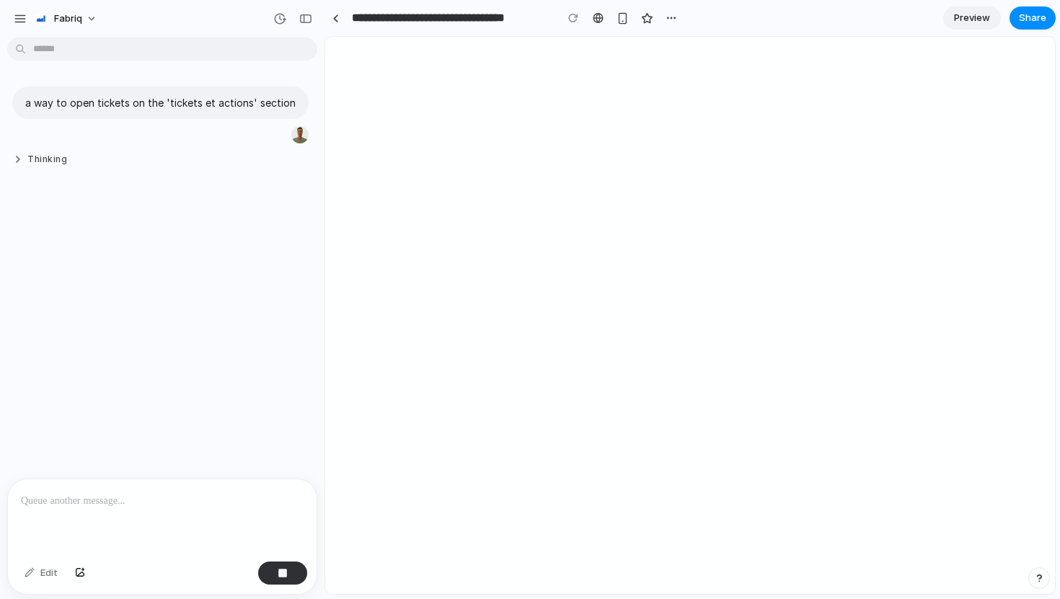
click at [20, 164] on button "Thinking" at bounding box center [133, 160] width 241 height 12
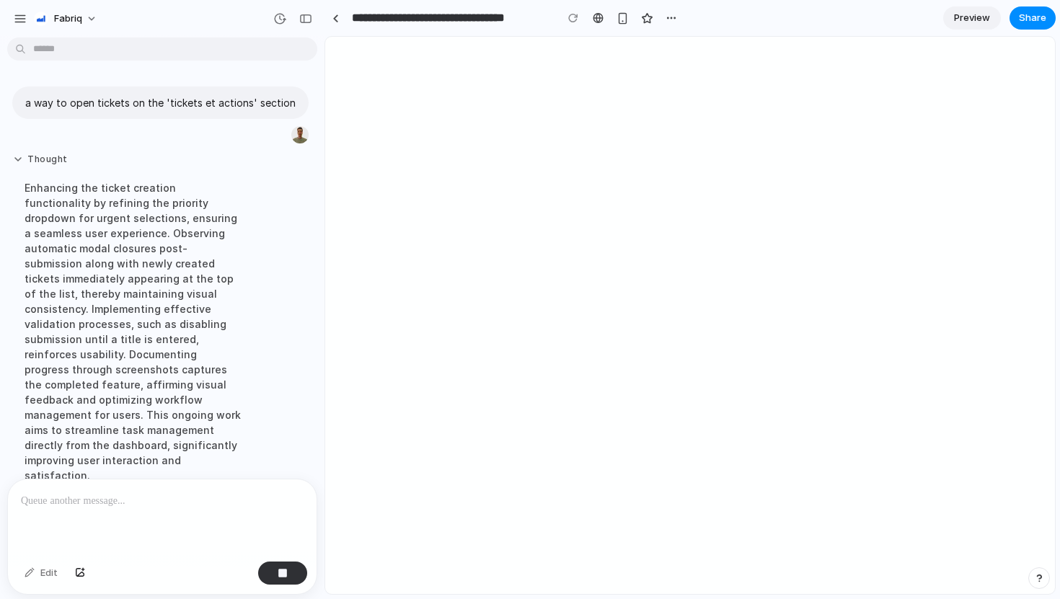
scroll to position [30, 0]
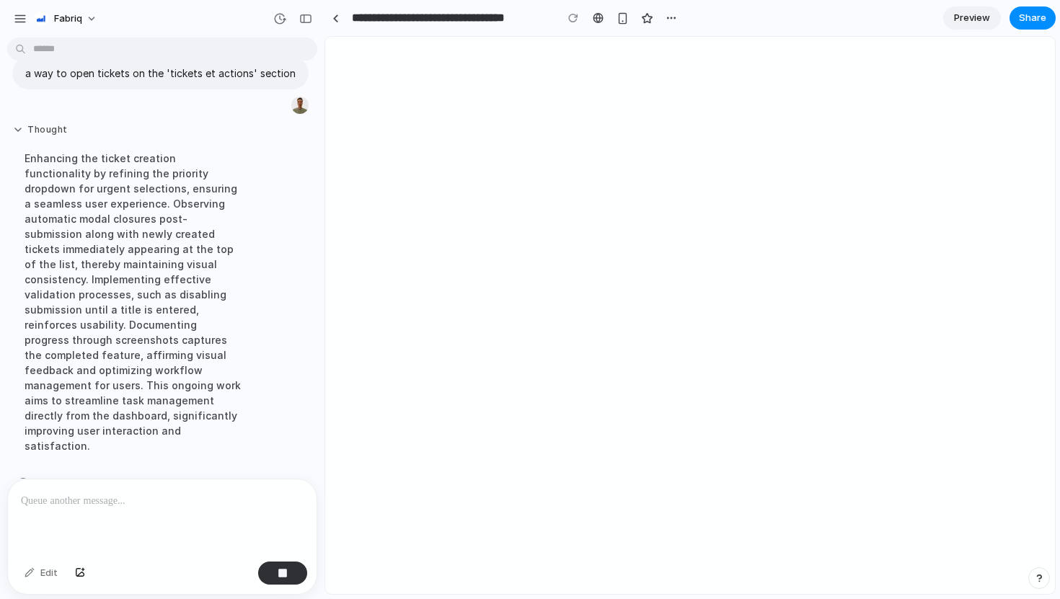
click at [20, 164] on div "Enhancing the ticket creation functionality by refining the priority dropdown f…" at bounding box center [133, 302] width 241 height 320
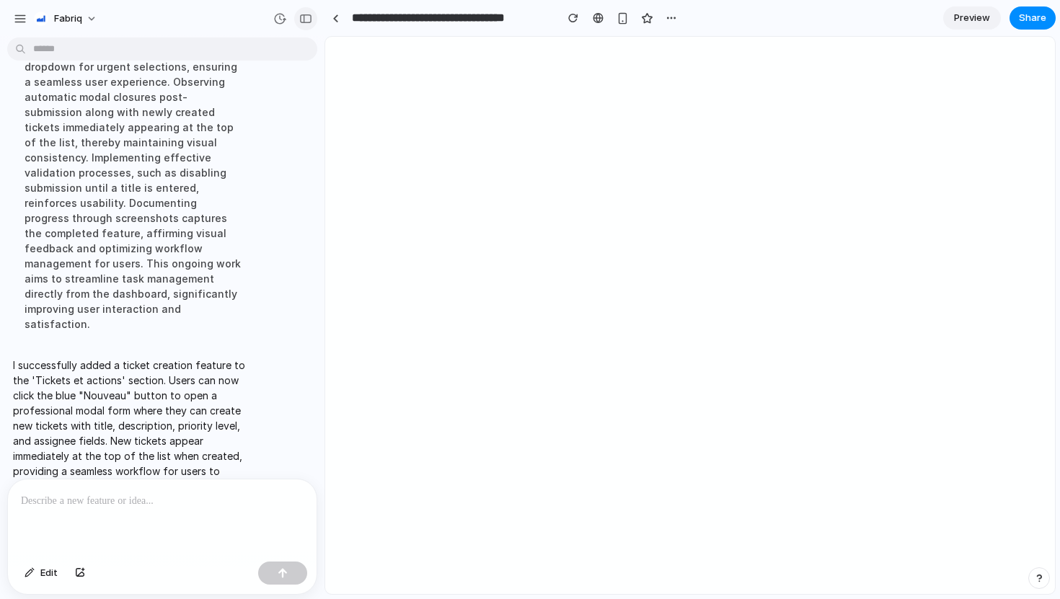
click at [310, 25] on button "button" at bounding box center [305, 18] width 23 height 23
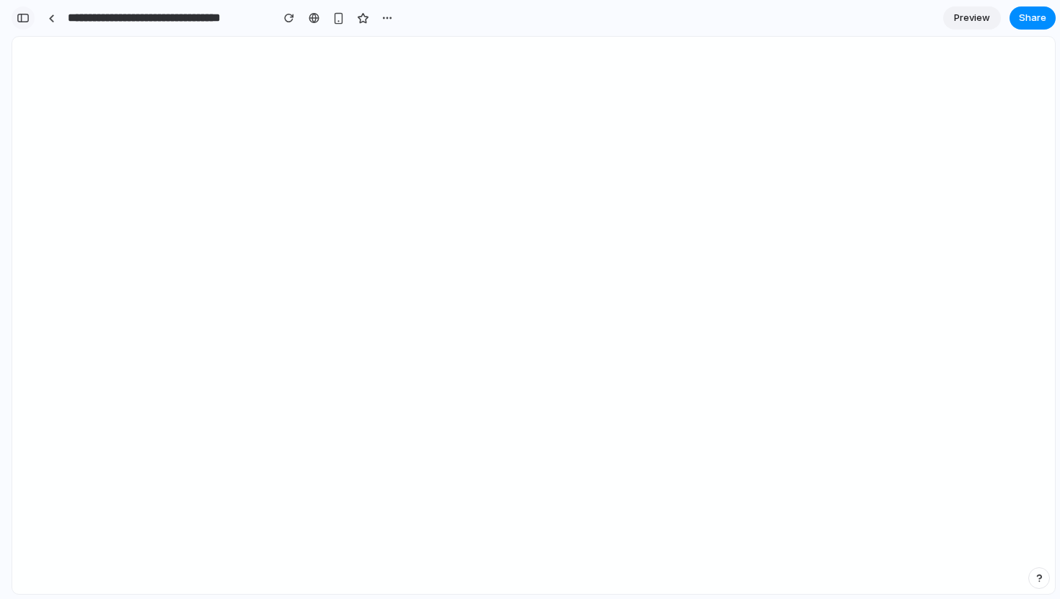
click at [26, 25] on button "button" at bounding box center [23, 17] width 23 height 23
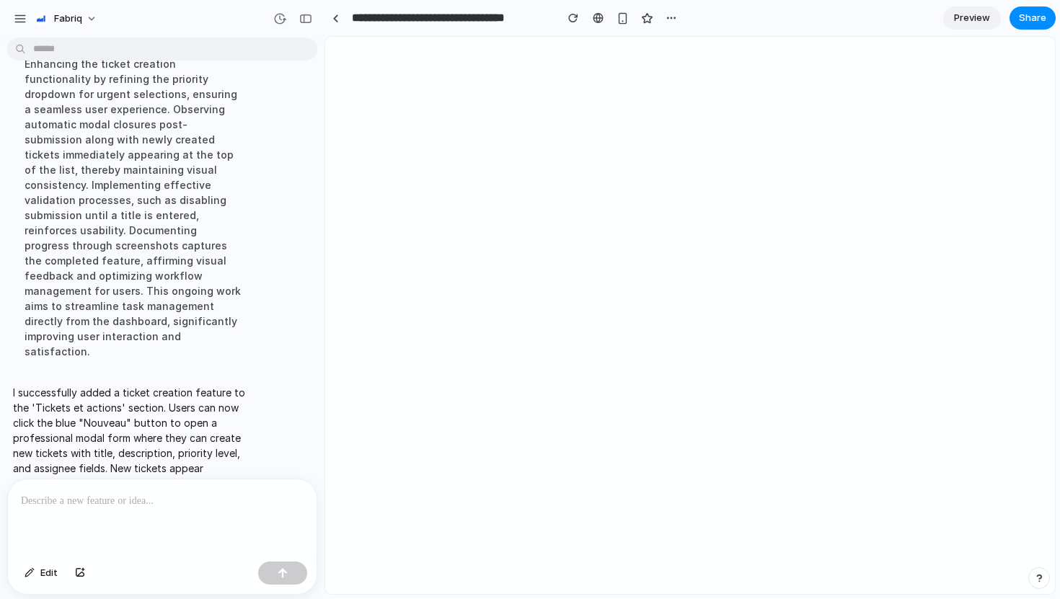
scroll to position [151, 0]
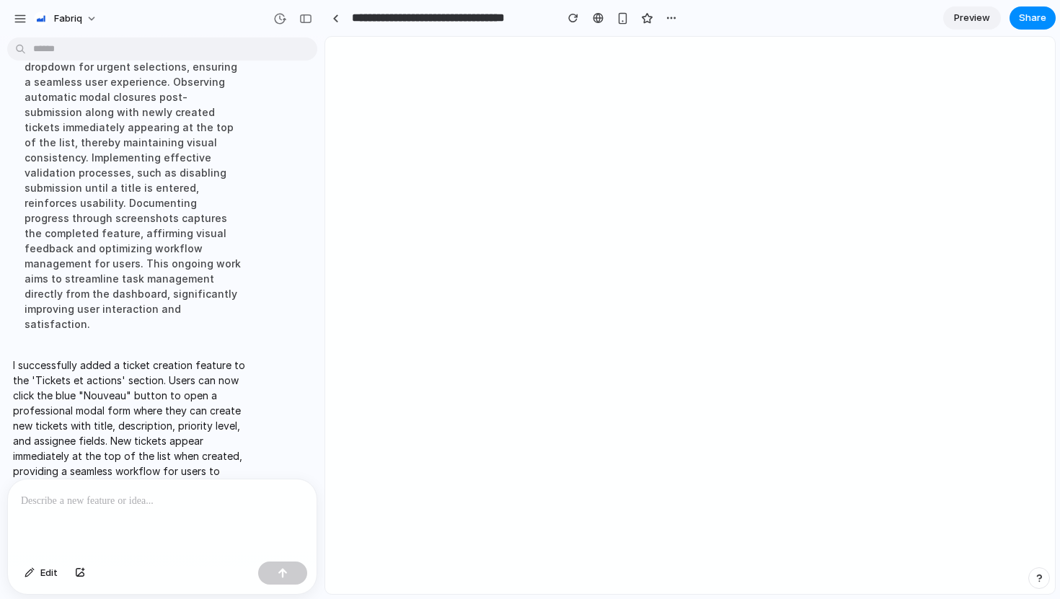
click at [1048, 584] on button "button" at bounding box center [1040, 579] width 22 height 22
click at [1003, 485] on button "Live chat 2 min" at bounding box center [974, 475] width 144 height 23
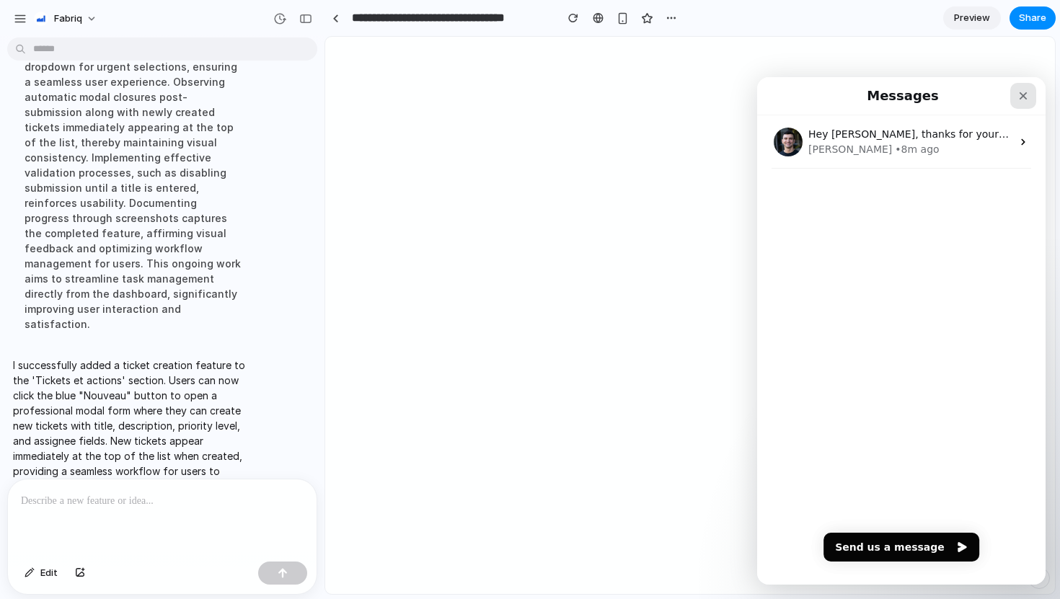
click at [1019, 102] on div "Close" at bounding box center [1024, 96] width 26 height 26
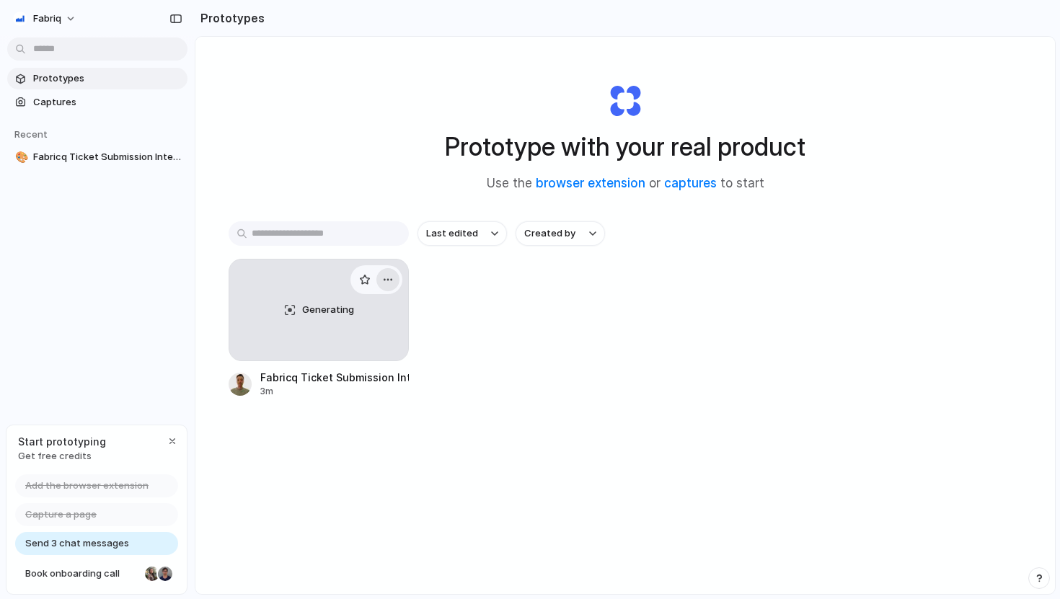
click at [389, 286] on div "button" at bounding box center [388, 280] width 12 height 12
click at [389, 286] on div "Open in new tab Rename Copy link Delete" at bounding box center [530, 299] width 1060 height 599
click at [115, 109] on link "Captures" at bounding box center [97, 103] width 180 height 22
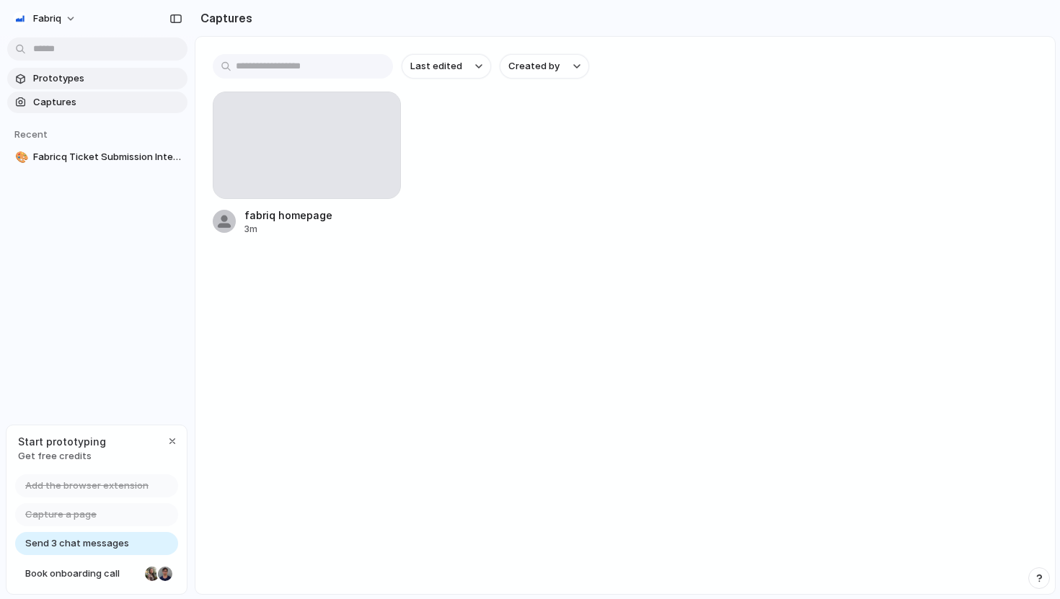
click at [87, 86] on link "Prototypes" at bounding box center [97, 79] width 180 height 22
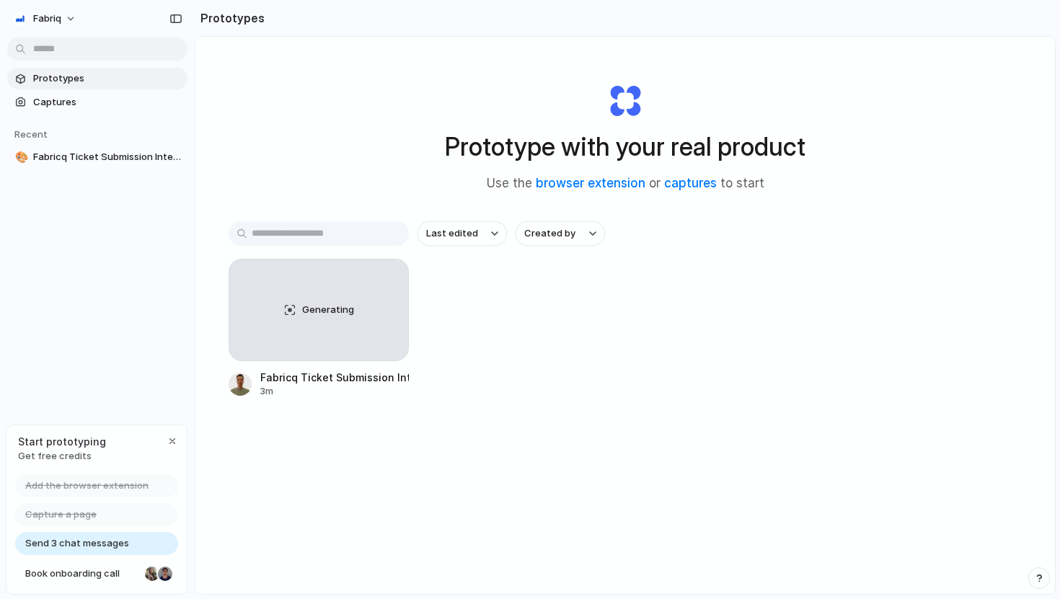
click at [134, 544] on div "Send 3 chat messages" at bounding box center [96, 543] width 163 height 23
click at [83, 543] on span "Send 3 chat messages" at bounding box center [77, 544] width 104 height 14
click at [171, 439] on div "button" at bounding box center [173, 442] width 12 height 12
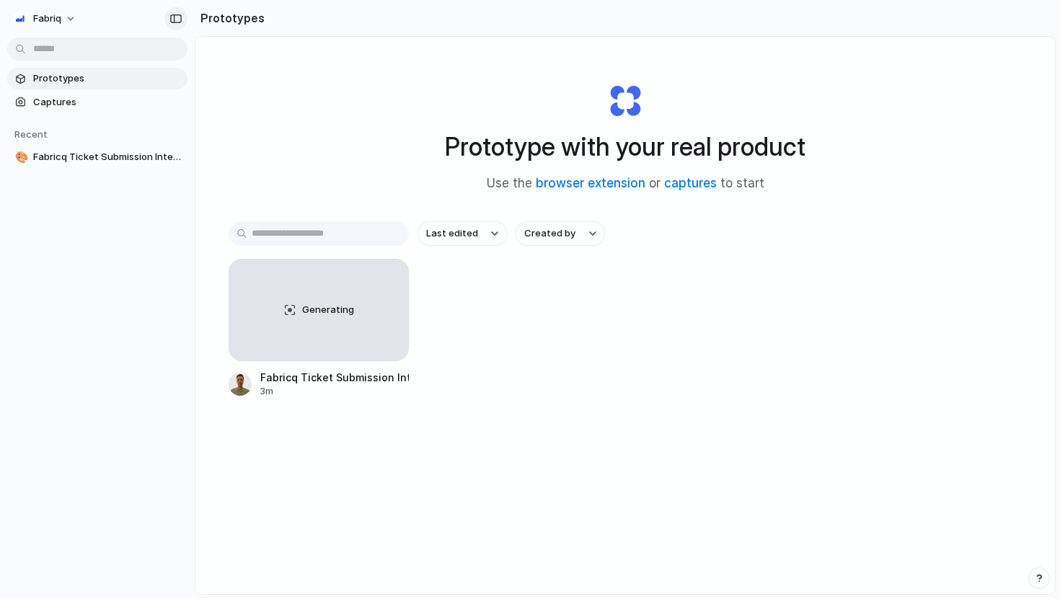
click at [177, 27] on button "button" at bounding box center [175, 18] width 23 height 23
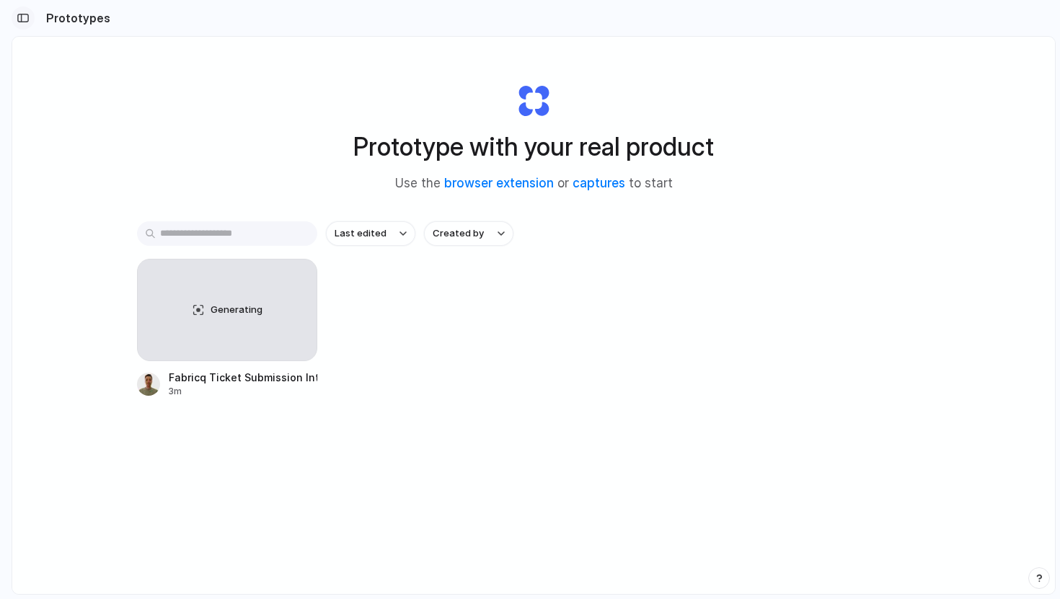
click at [31, 17] on button "button" at bounding box center [23, 17] width 23 height 23
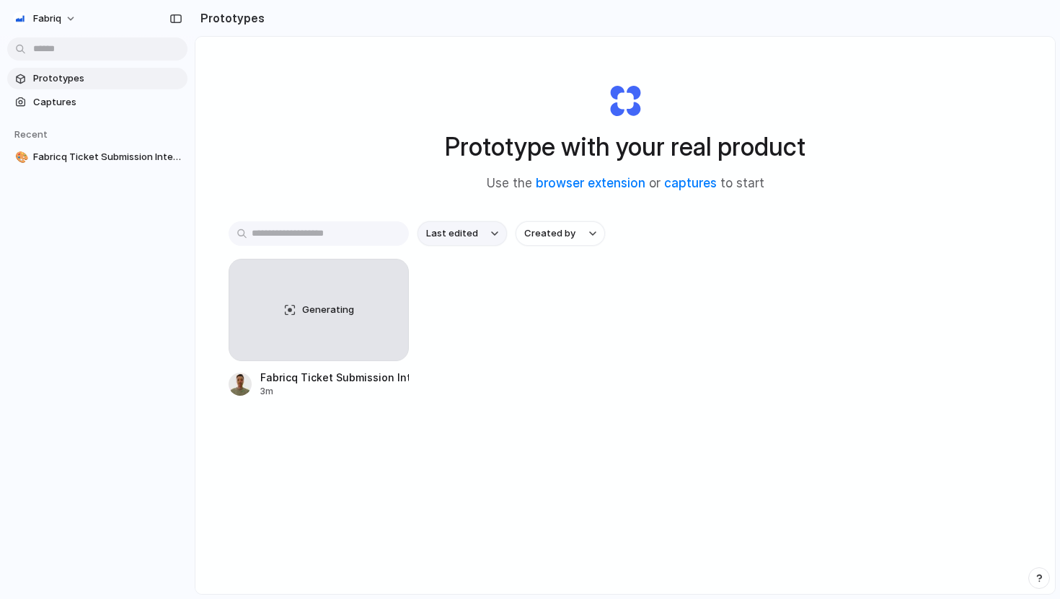
click at [480, 240] on button "Last edited" at bounding box center [462, 233] width 89 height 25
click at [536, 233] on div "Last edited Last created Alphabetical" at bounding box center [530, 299] width 1060 height 599
click at [536, 233] on span "Created by" at bounding box center [549, 233] width 51 height 14
